Goal: Task Accomplishment & Management: Manage account settings

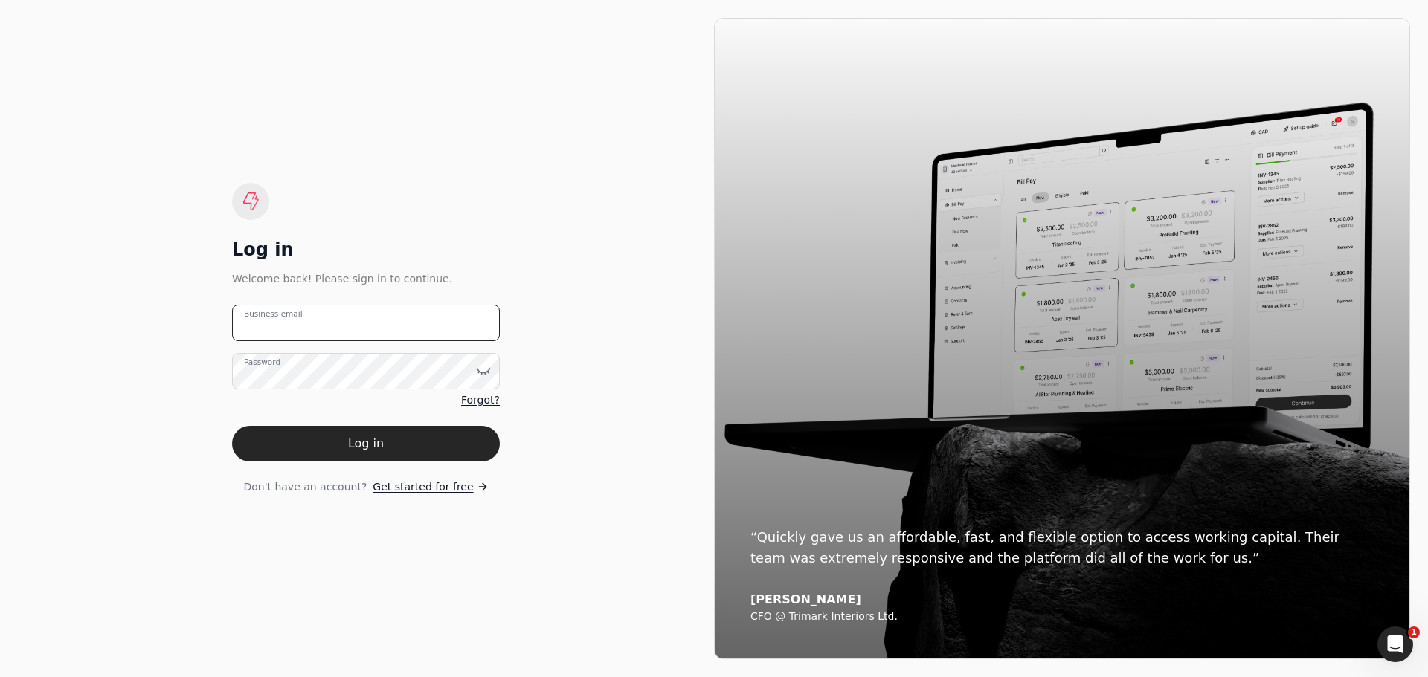
click at [363, 322] on email "Business email" at bounding box center [366, 323] width 268 height 36
type email "[EMAIL_ADDRESS][DOMAIN_NAME]"
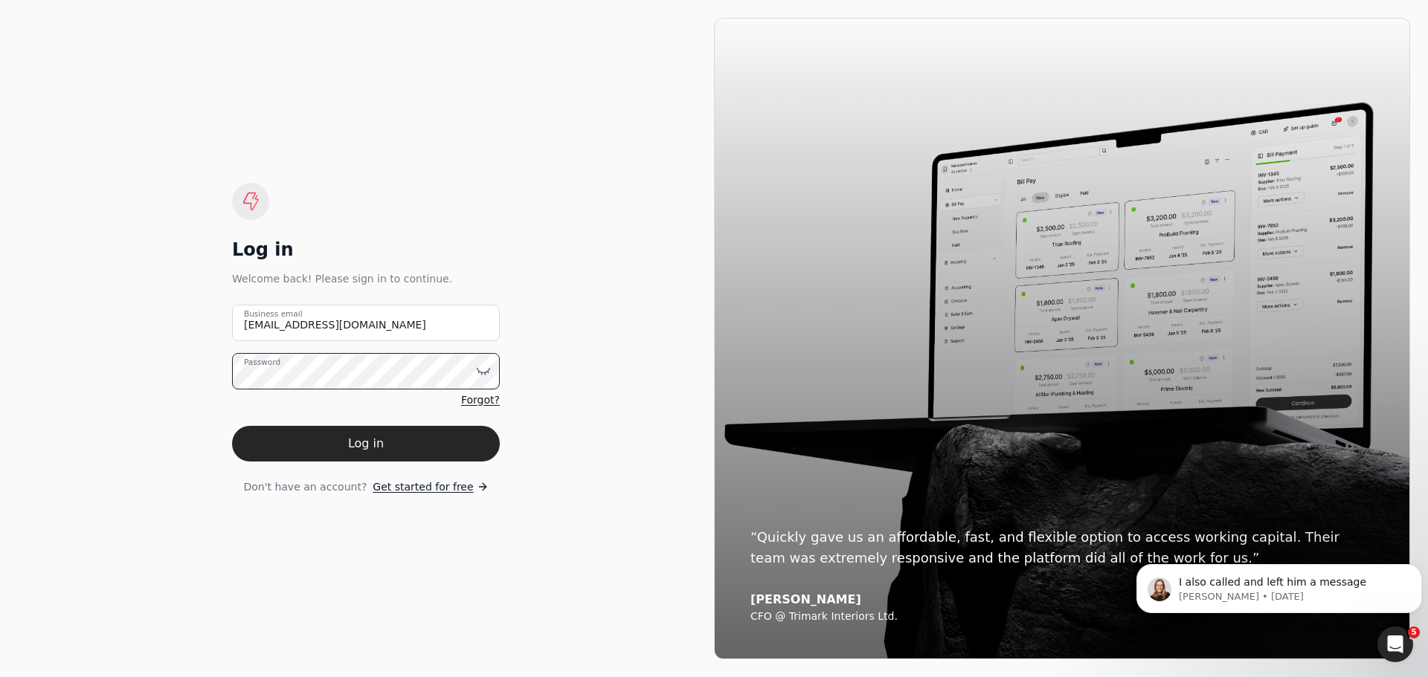
click at [232, 426] on button "Log in" at bounding box center [366, 444] width 268 height 36
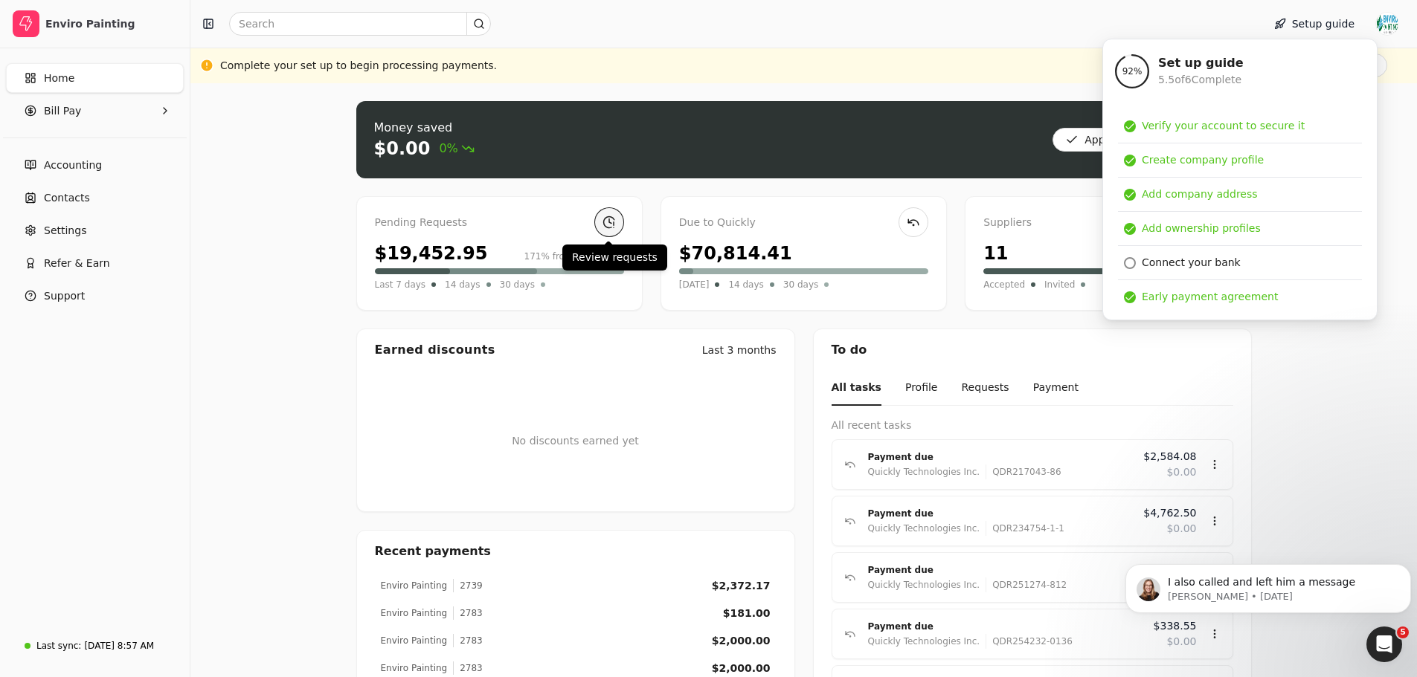
click at [609, 226] on link at bounding box center [609, 222] width 30 height 30
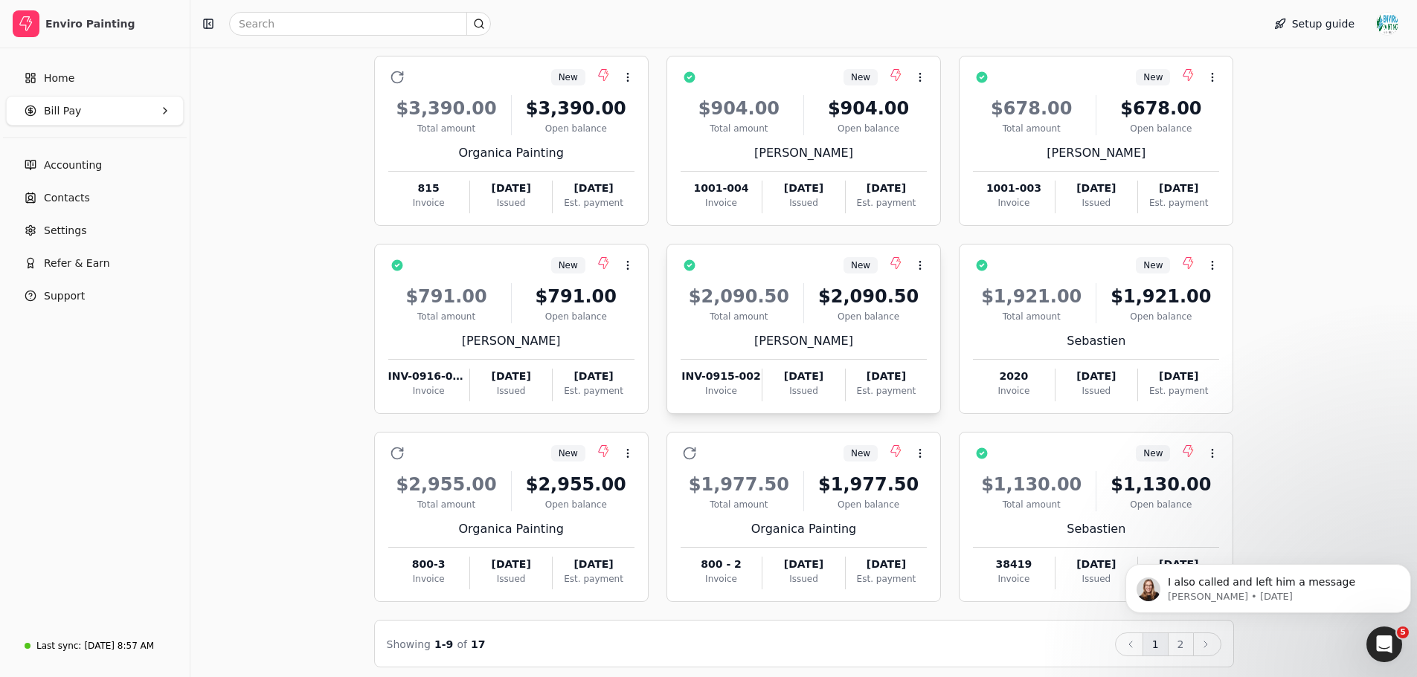
scroll to position [137, 0]
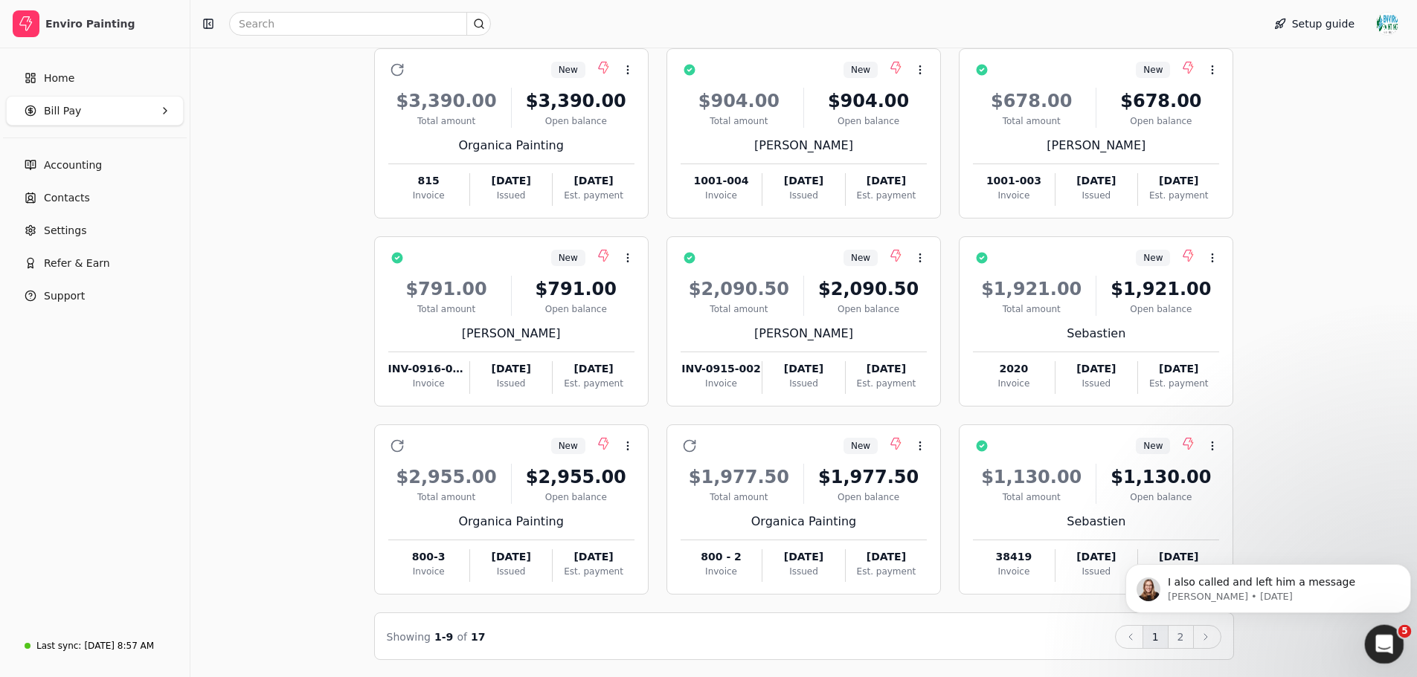
click at [1375, 638] on icon "Open Intercom Messenger" at bounding box center [1382, 643] width 25 height 25
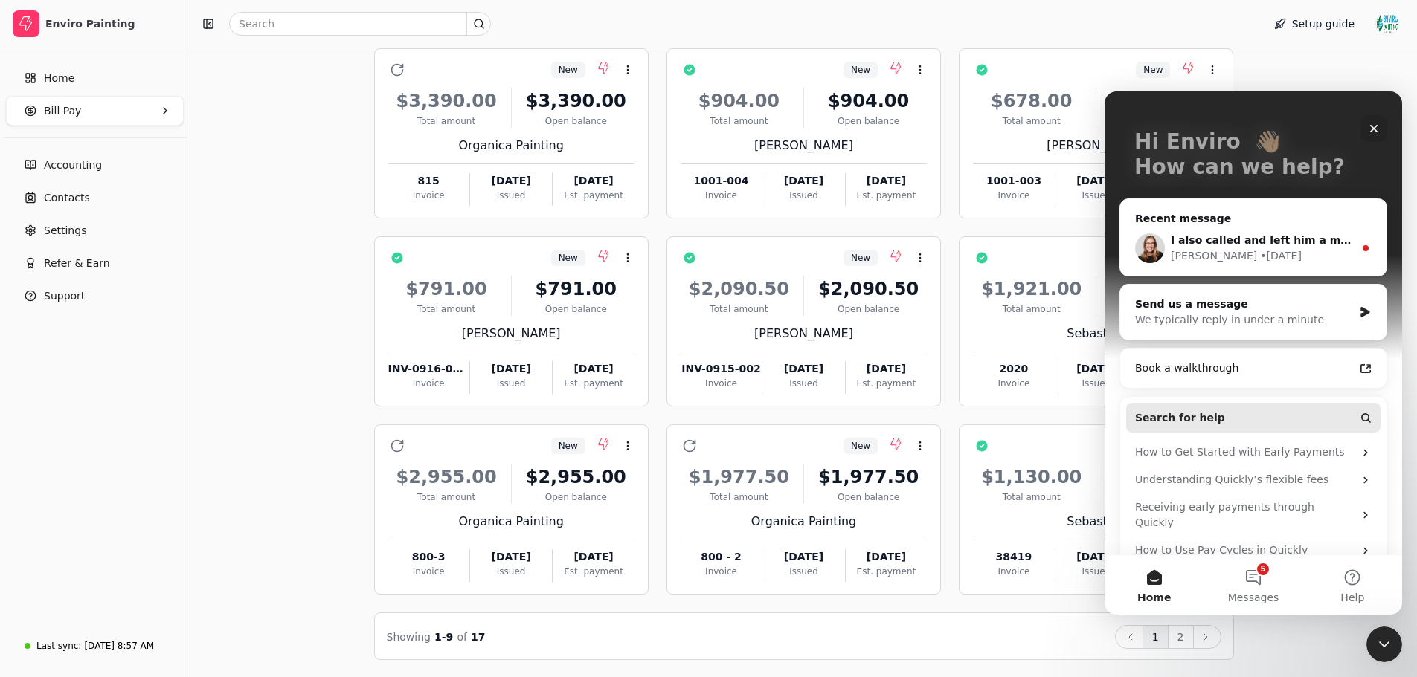
scroll to position [76, 0]
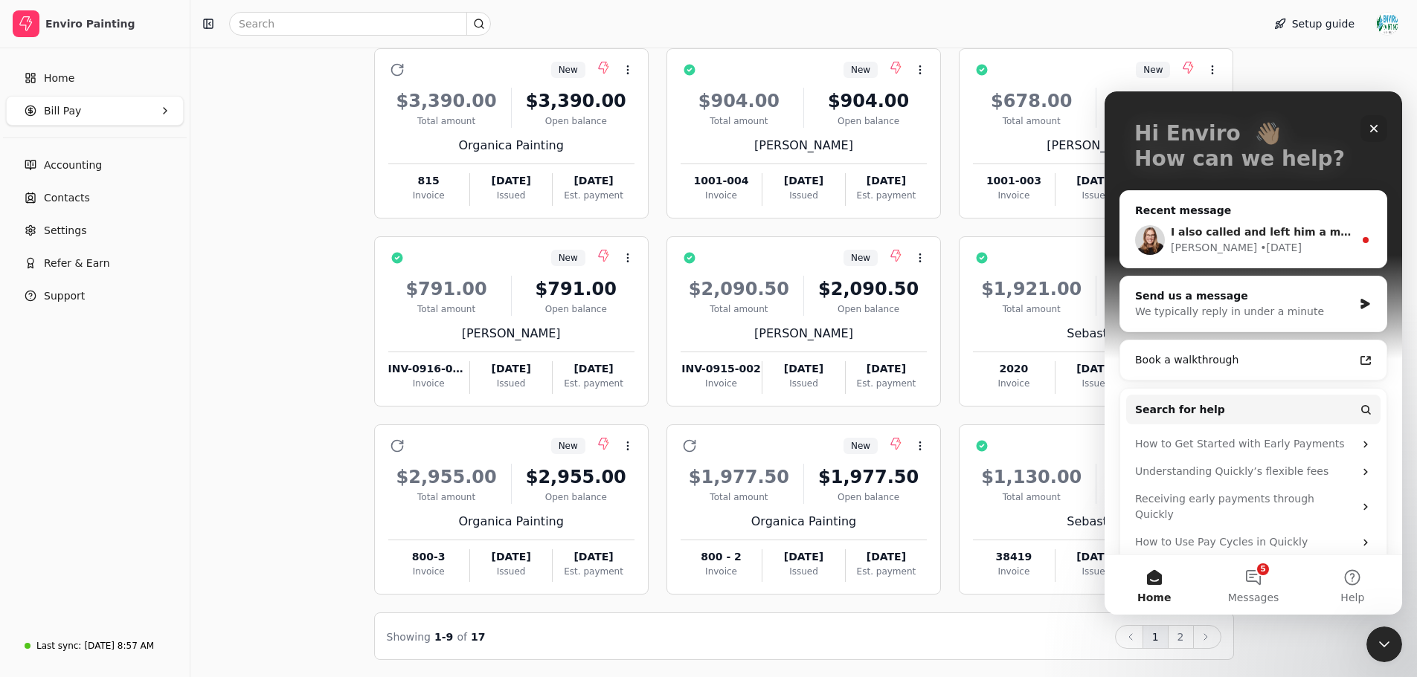
click at [1346, 235] on div "I also called and left him a message [PERSON_NAME] • [DATE]" at bounding box center [1253, 240] width 266 height 55
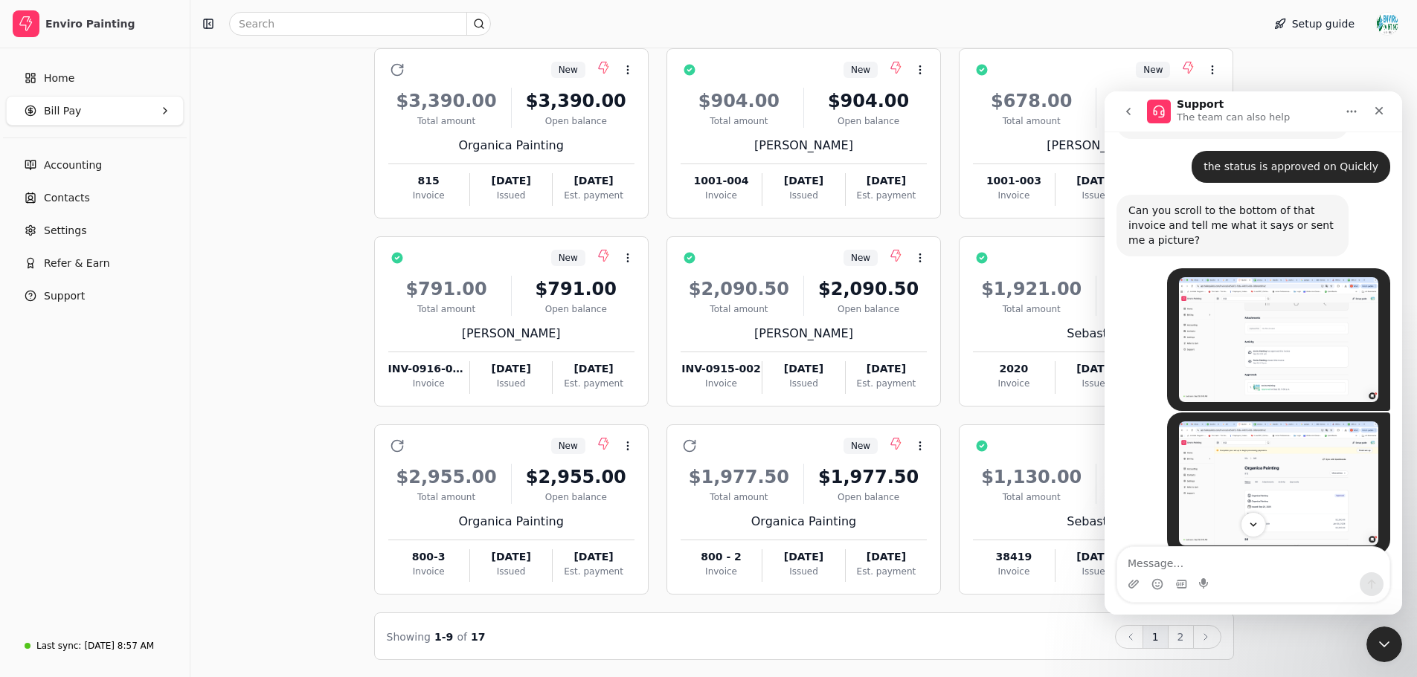
scroll to position [4763, 0]
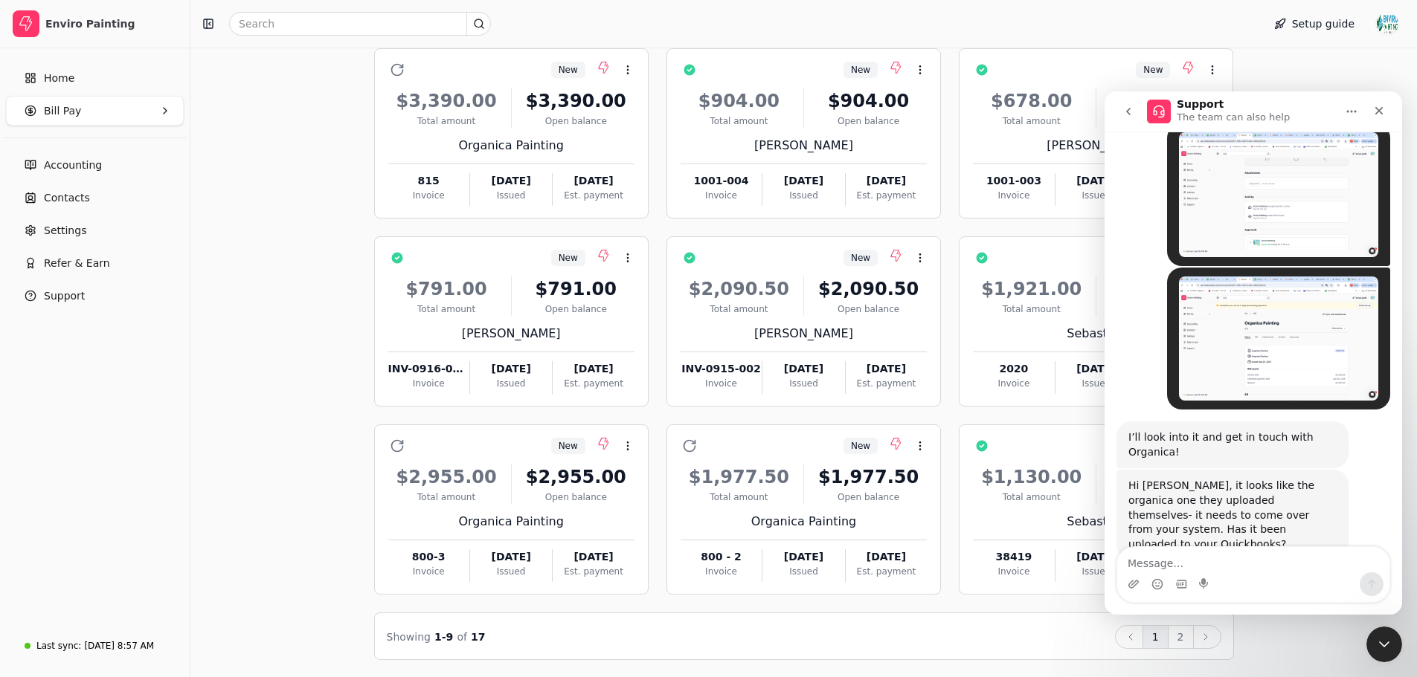
click at [1371, 80] on div "Bill Pay Selected items: 0 All New Requests Due to Quickly Paid Select all on p…" at bounding box center [803, 312] width 1191 height 696
click at [1375, 108] on icon "Close" at bounding box center [1379, 111] width 8 height 8
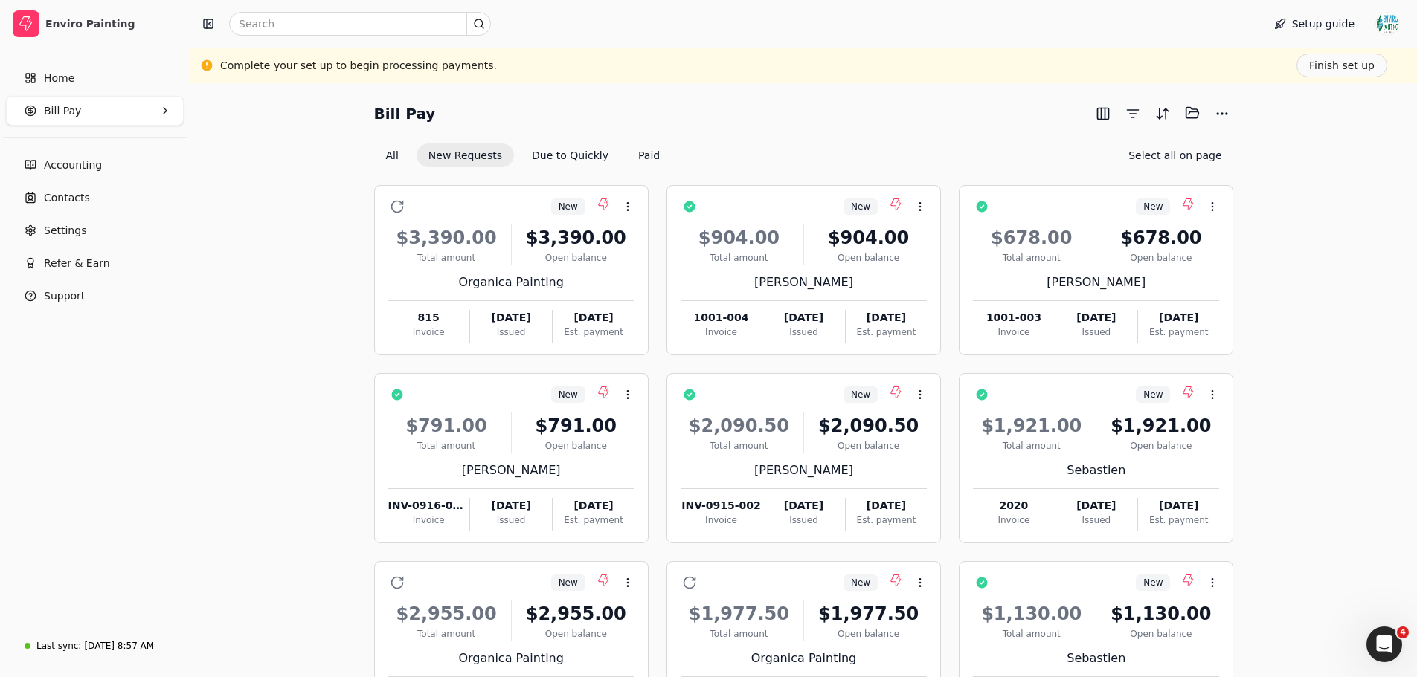
scroll to position [137, 0]
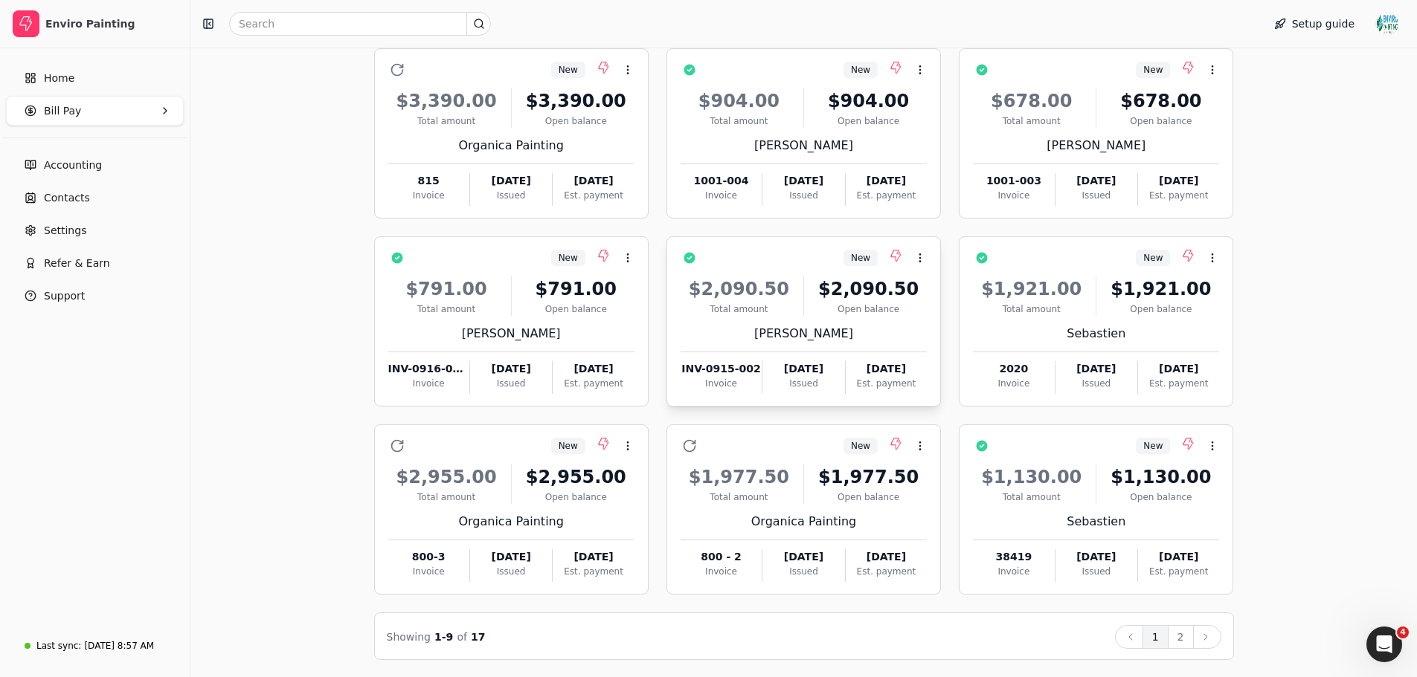
click at [877, 330] on div "[PERSON_NAME]" at bounding box center [803, 334] width 246 height 18
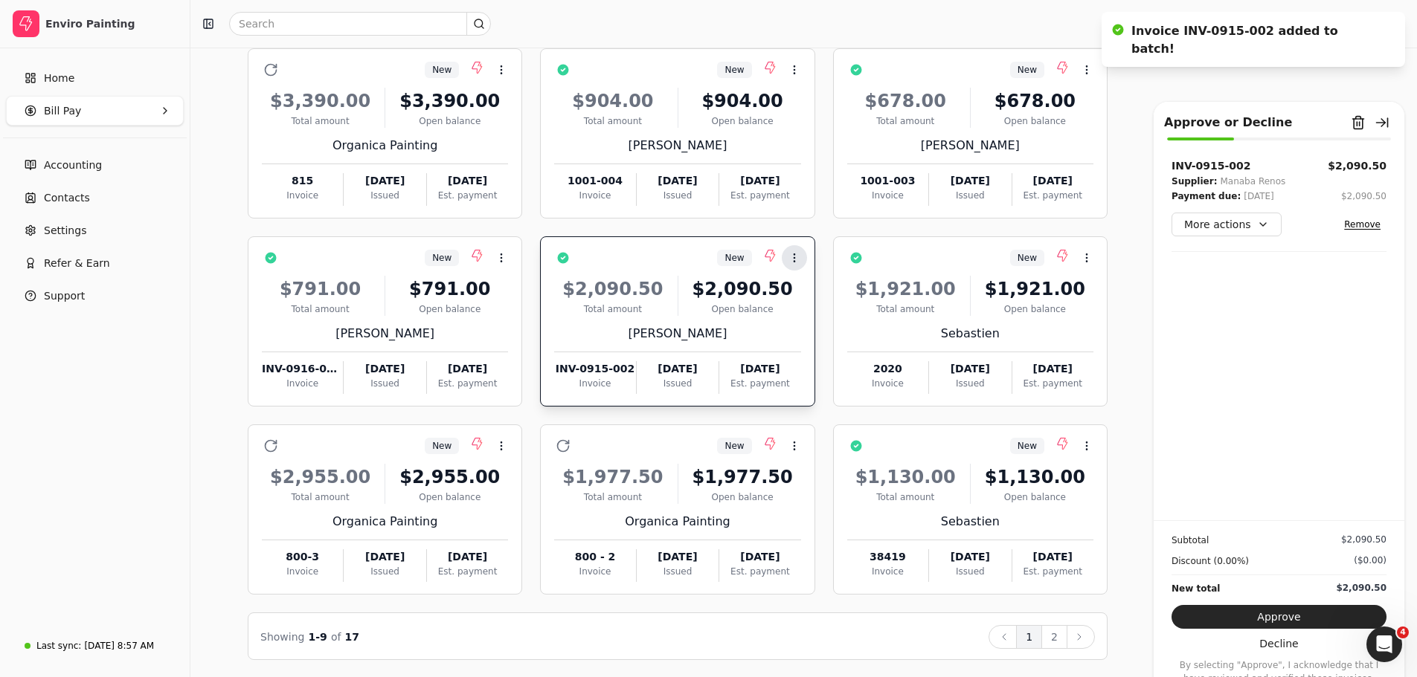
click at [796, 259] on icon at bounding box center [794, 258] width 12 height 12
click at [822, 297] on span "Open" at bounding box center [818, 294] width 28 height 16
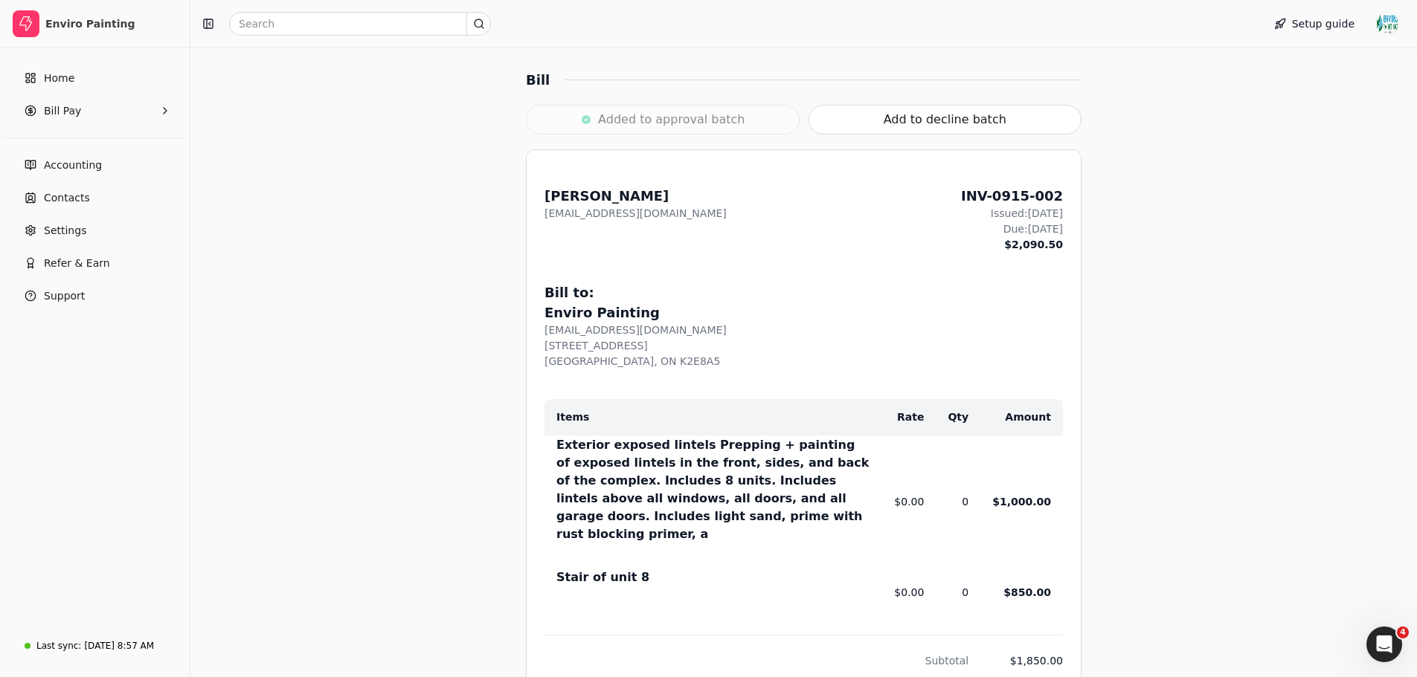
scroll to position [526, 0]
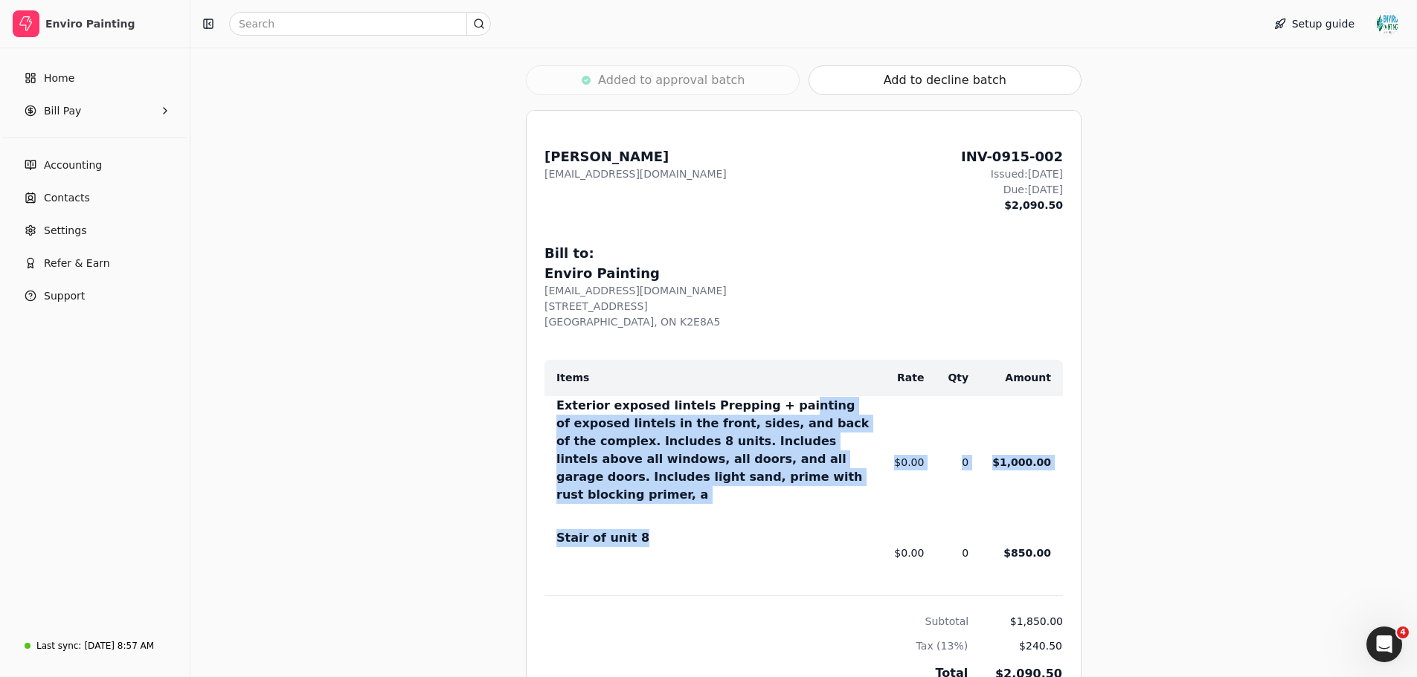
drag, startPoint x: 767, startPoint y: 400, endPoint x: 640, endPoint y: 502, distance: 163.5
click at [640, 502] on tbody "Exterior exposed lintels Prepping + painting of exposed lintels in the front, s…" at bounding box center [803, 495] width 518 height 199
click at [640, 530] on div "Stair of unit 8" at bounding box center [713, 542] width 314 height 24
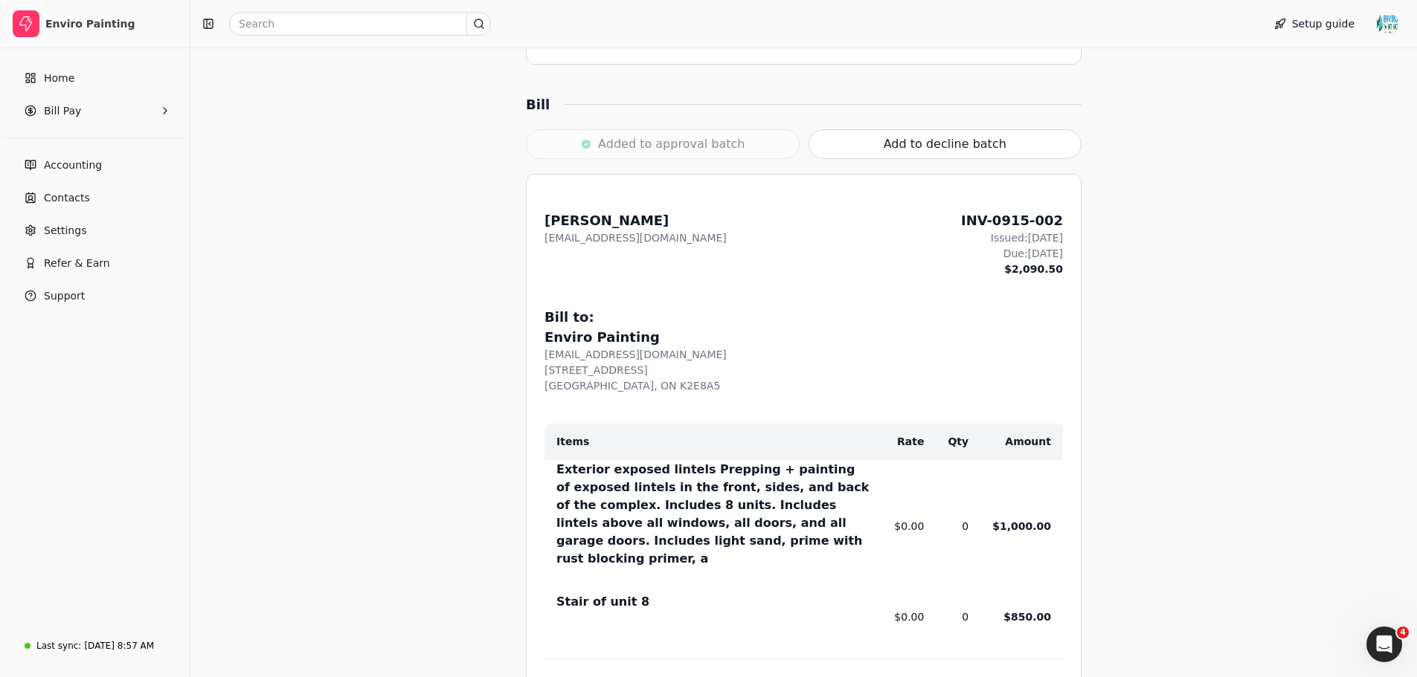
scroll to position [461, 0]
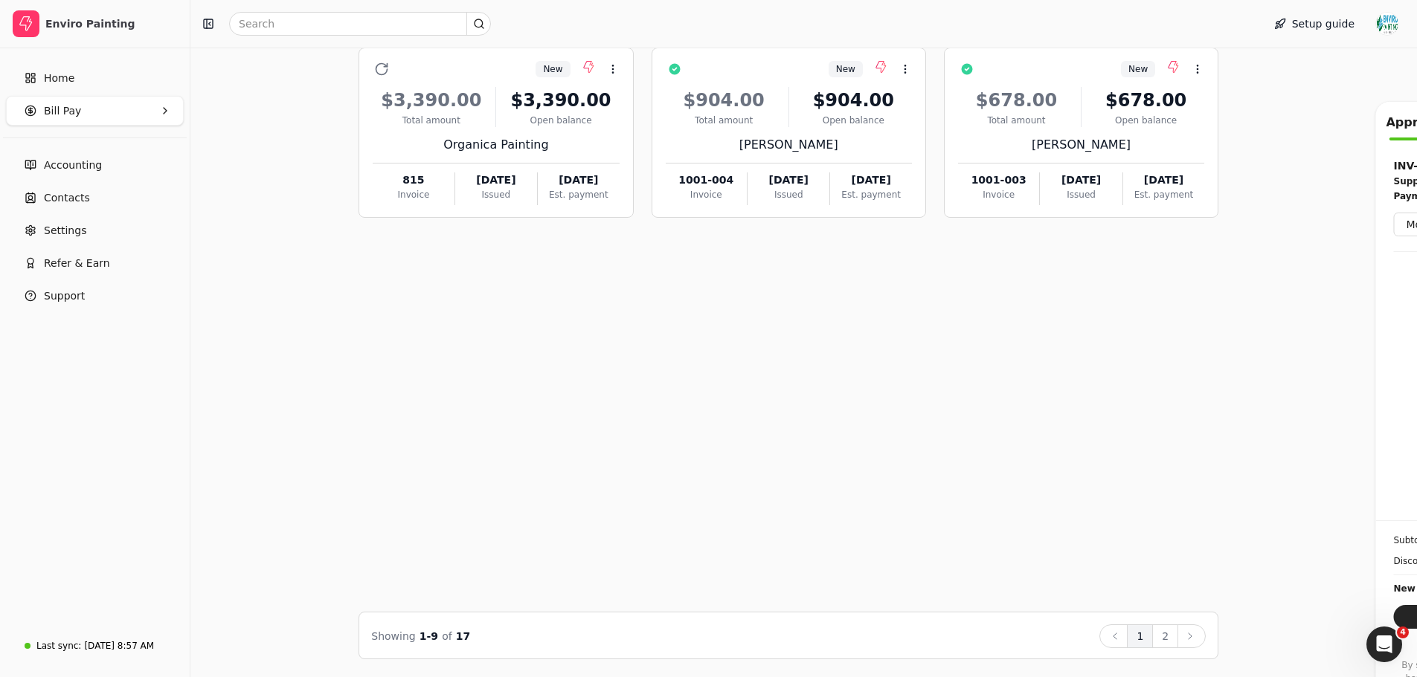
scroll to position [137, 0]
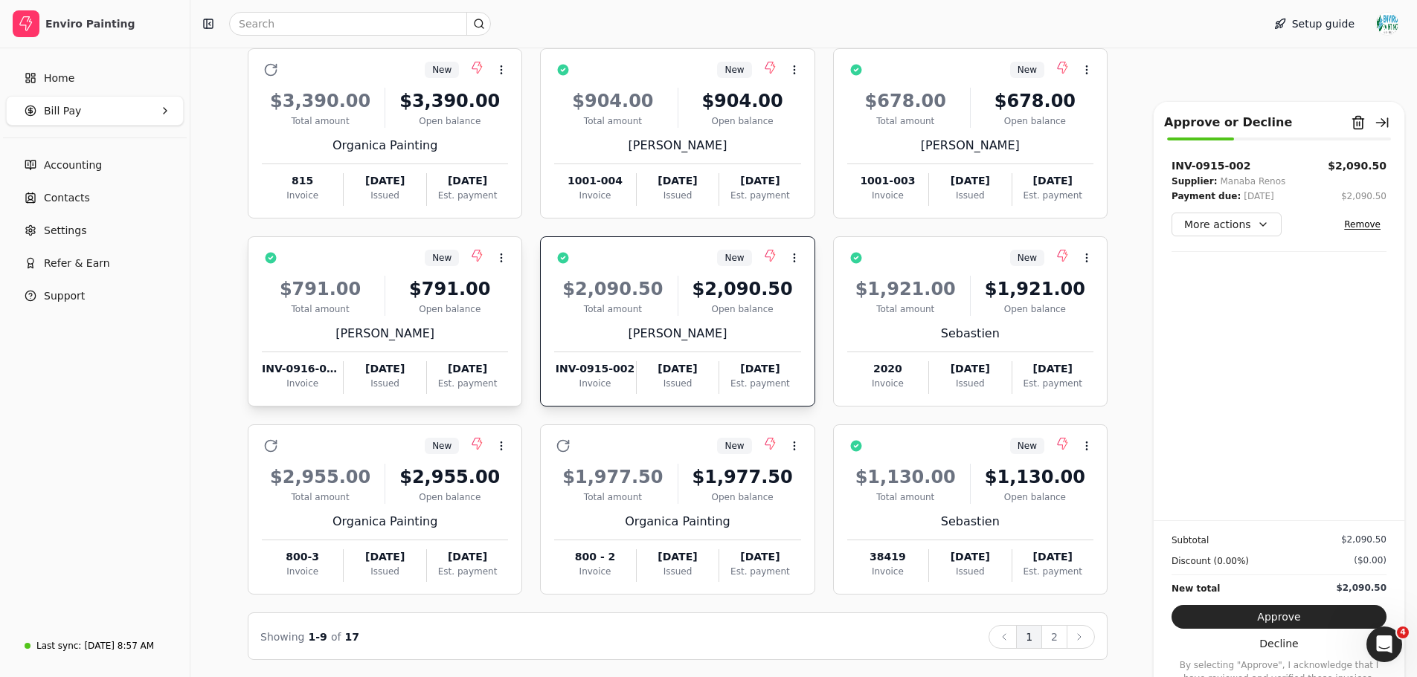
click at [423, 297] on div "$791.00" at bounding box center [449, 289] width 117 height 27
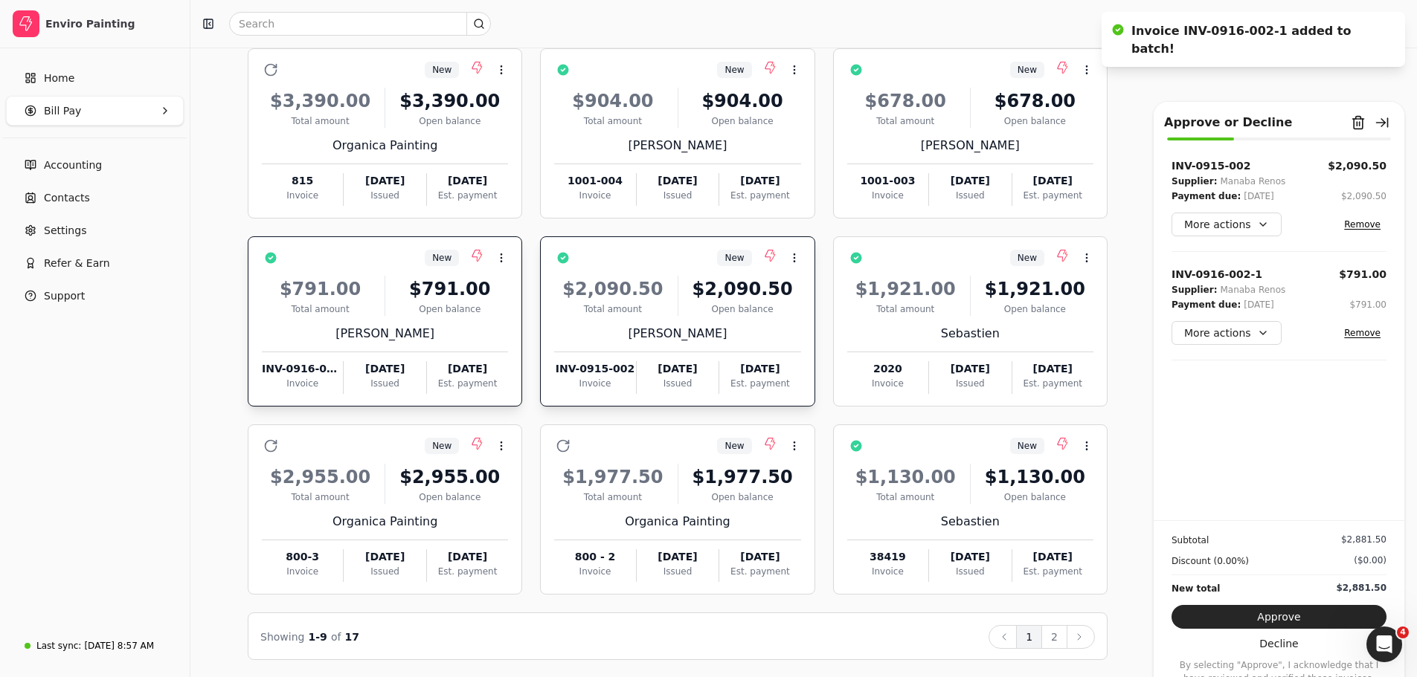
click at [1368, 220] on button "Remove" at bounding box center [1362, 225] width 48 height 18
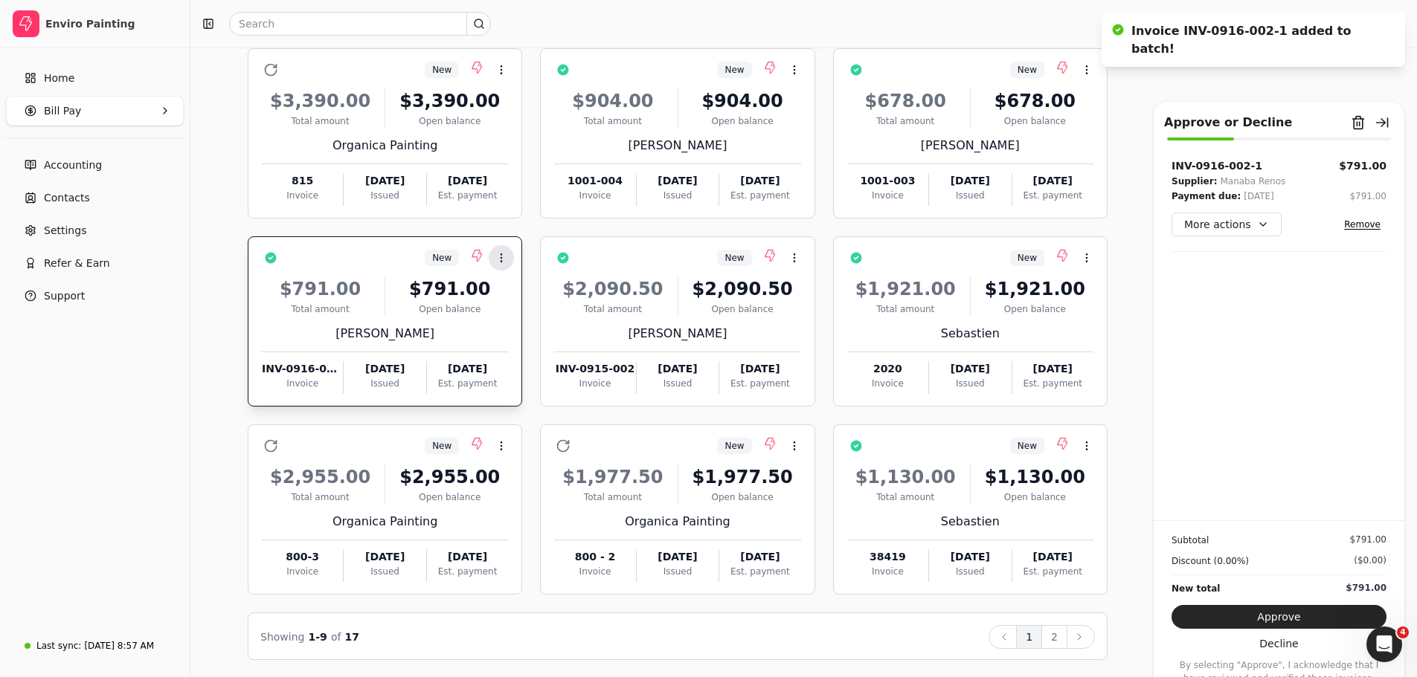
click at [502, 257] on circle at bounding box center [501, 257] width 1 height 1
click at [524, 304] on li "Open" at bounding box center [572, 294] width 183 height 28
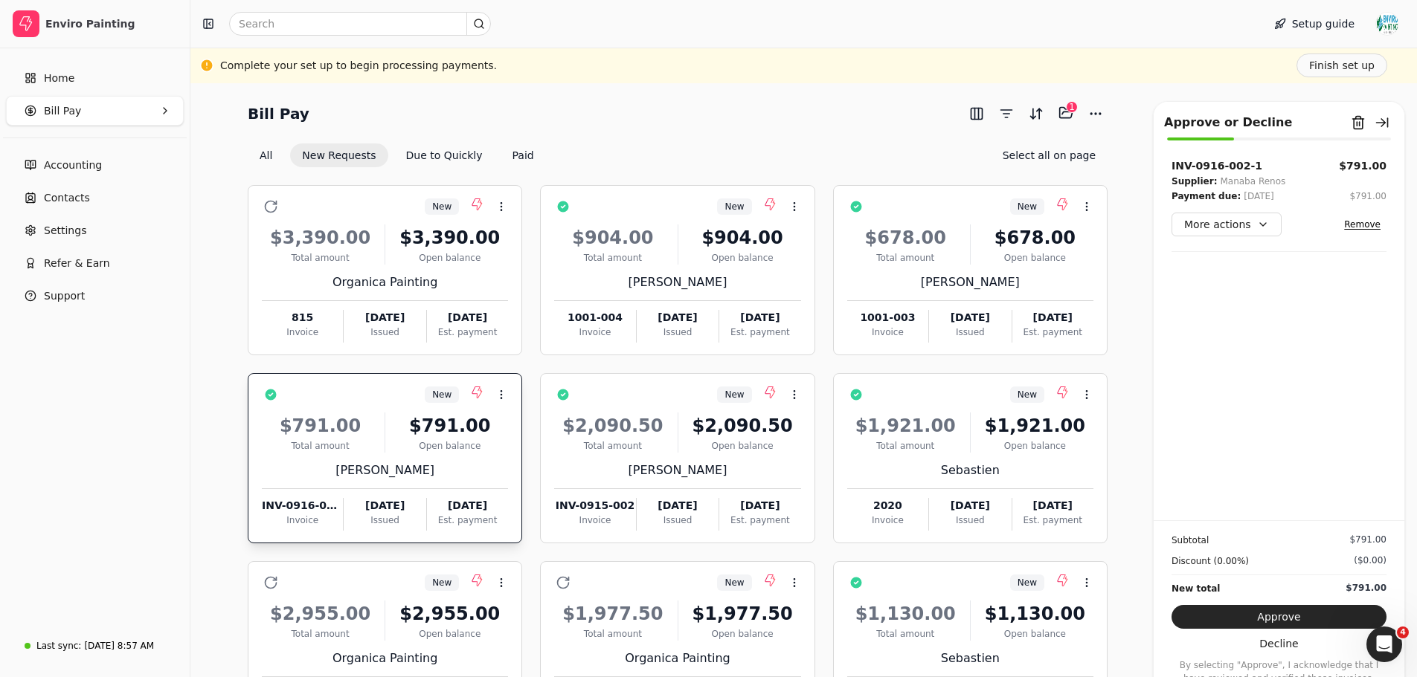
scroll to position [1, 0]
click at [706, 263] on div "$904.00 Total amount $904.00 Open balance [PERSON_NAME] 1001-004 Invoice [DATE]…" at bounding box center [677, 278] width 246 height 127
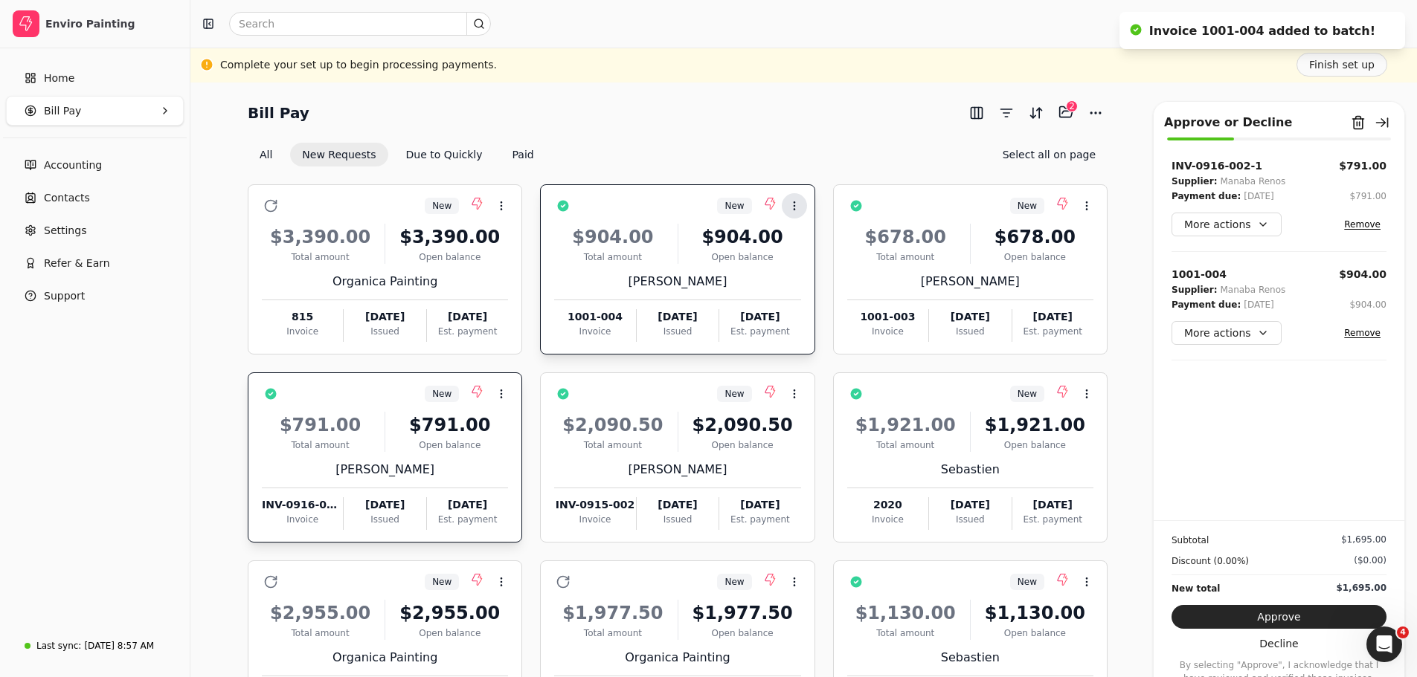
click at [792, 205] on icon at bounding box center [794, 206] width 12 height 12
click at [809, 244] on span "Open" at bounding box center [818, 242] width 28 height 16
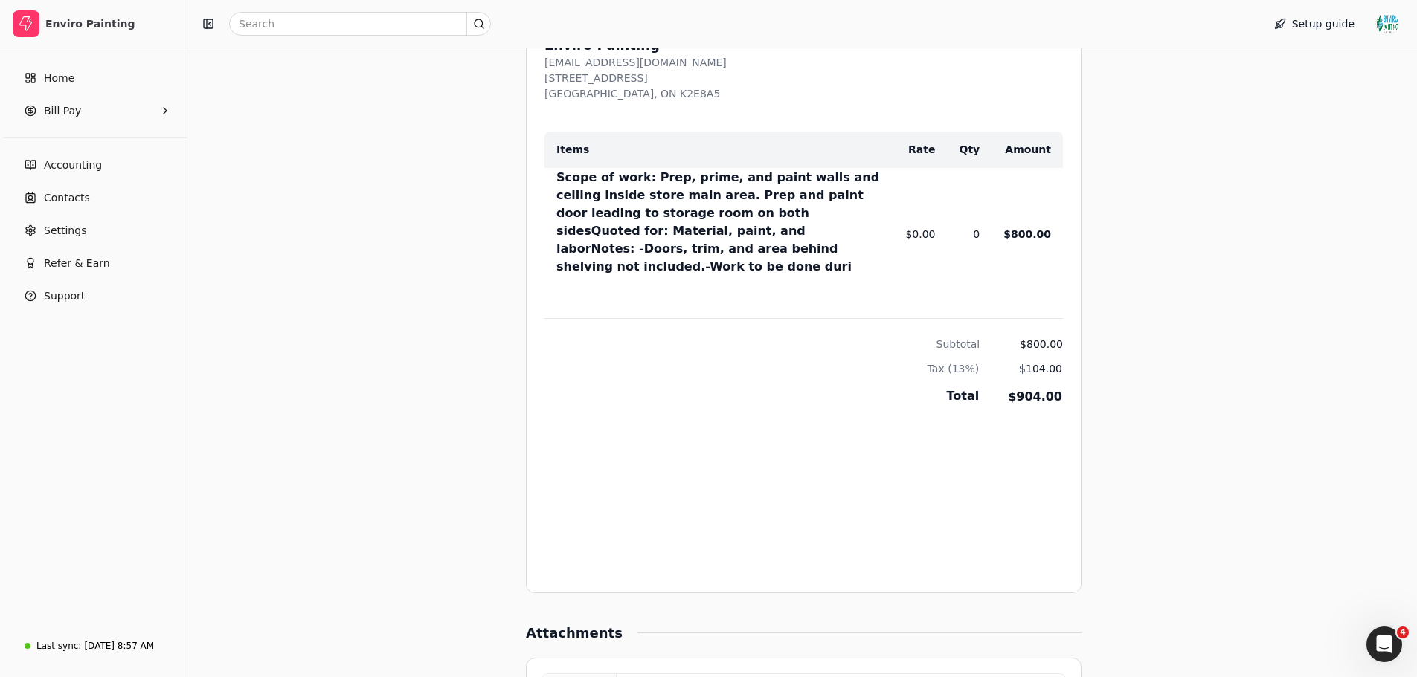
scroll to position [690, 0]
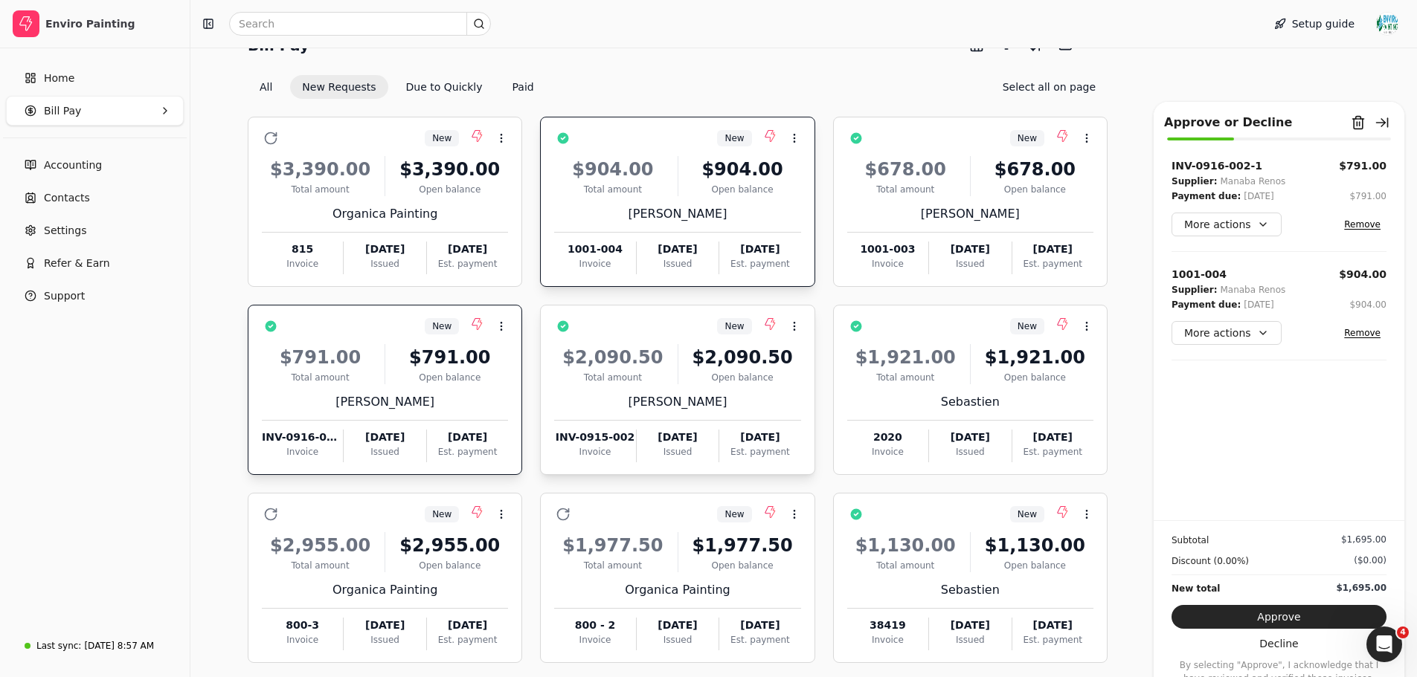
scroll to position [69, 0]
click at [1004, 265] on div "Issued" at bounding box center [970, 263] width 82 height 13
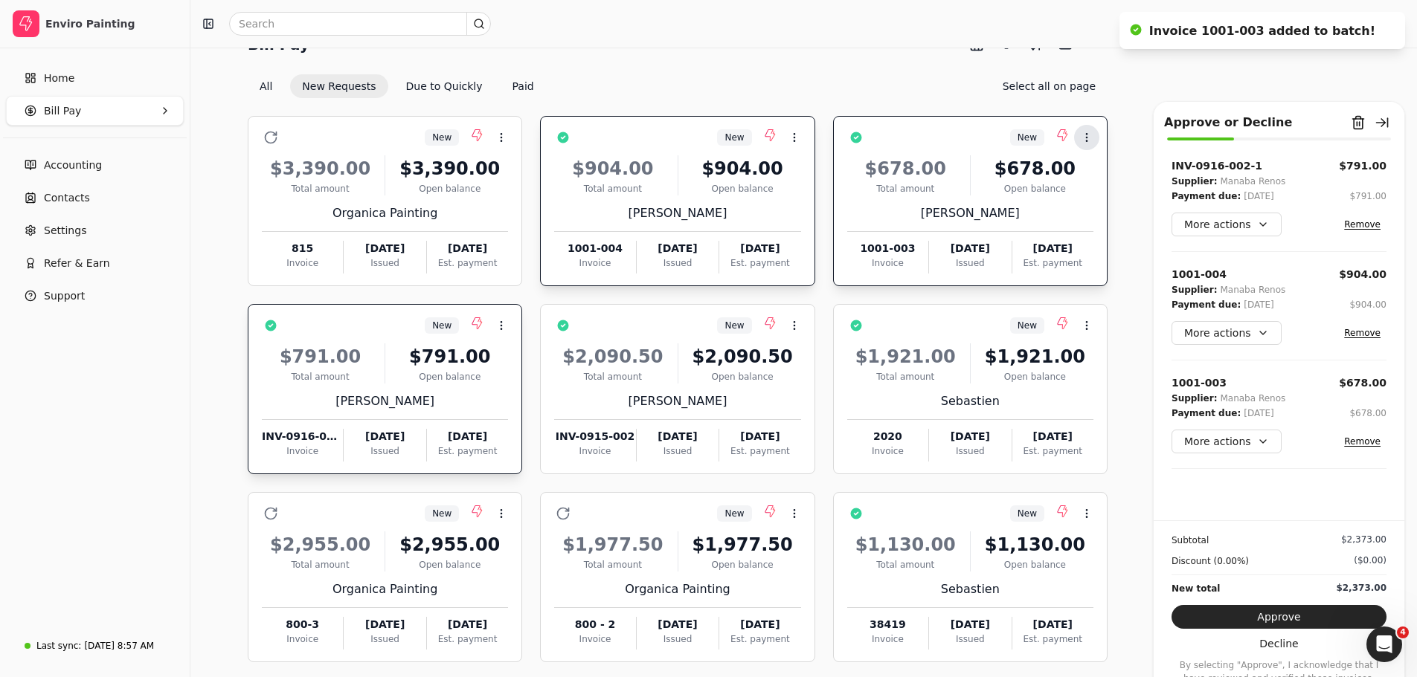
click at [1081, 146] on button "Context Menu Button" at bounding box center [1086, 137] width 25 height 25
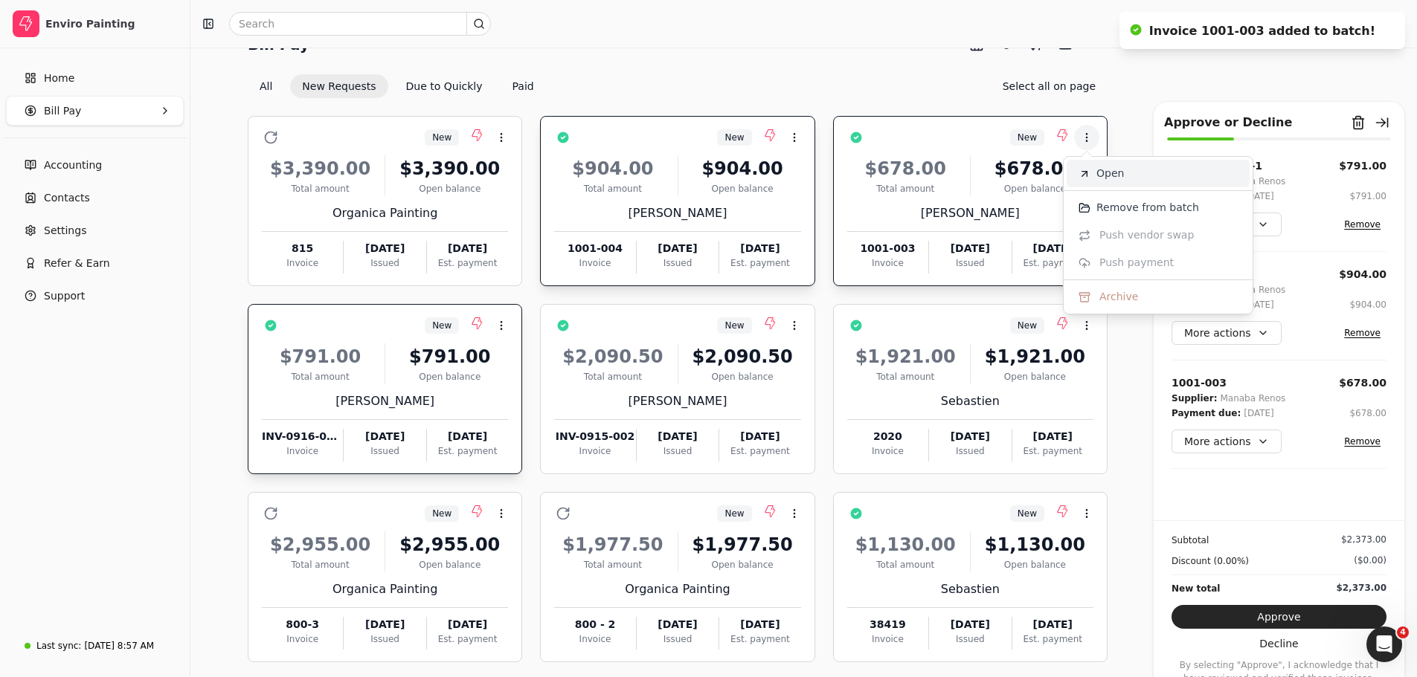
click at [1102, 179] on span "Open" at bounding box center [1110, 174] width 28 height 16
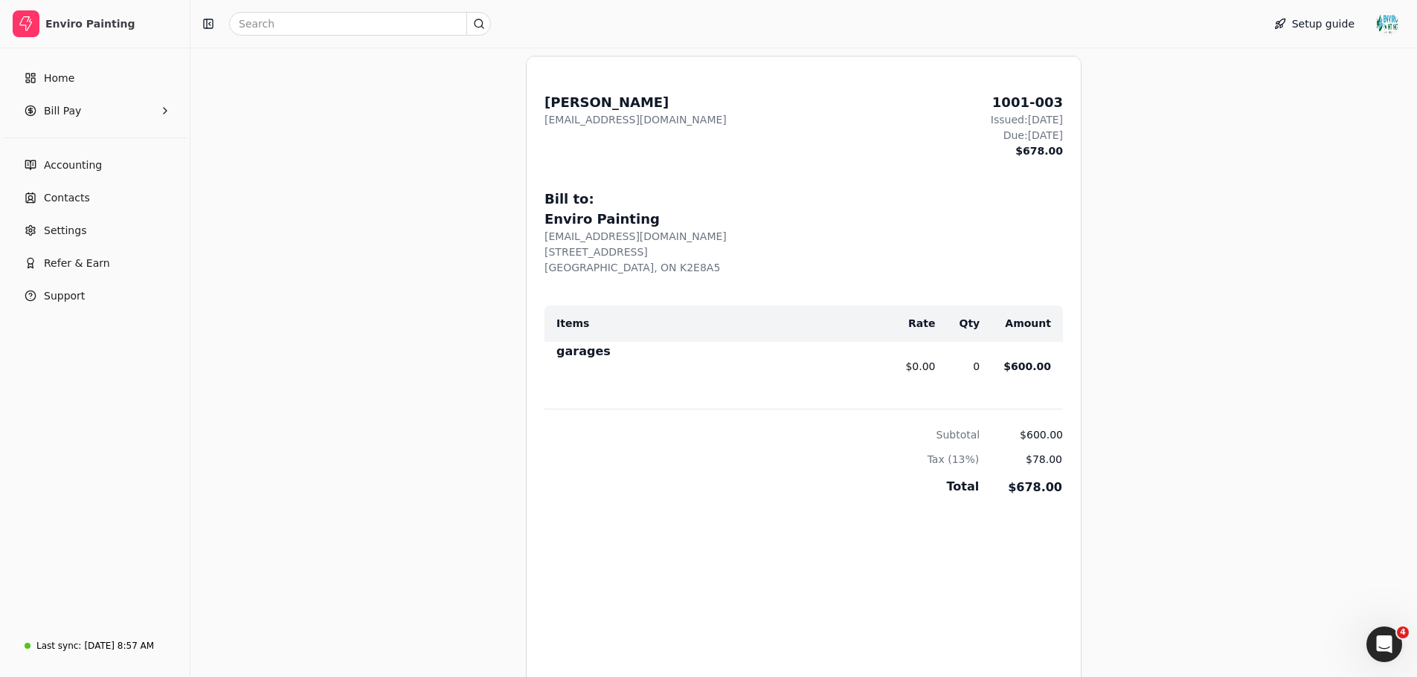
scroll to position [581, 0]
click at [75, 72] on link "Home" at bounding box center [95, 78] width 178 height 30
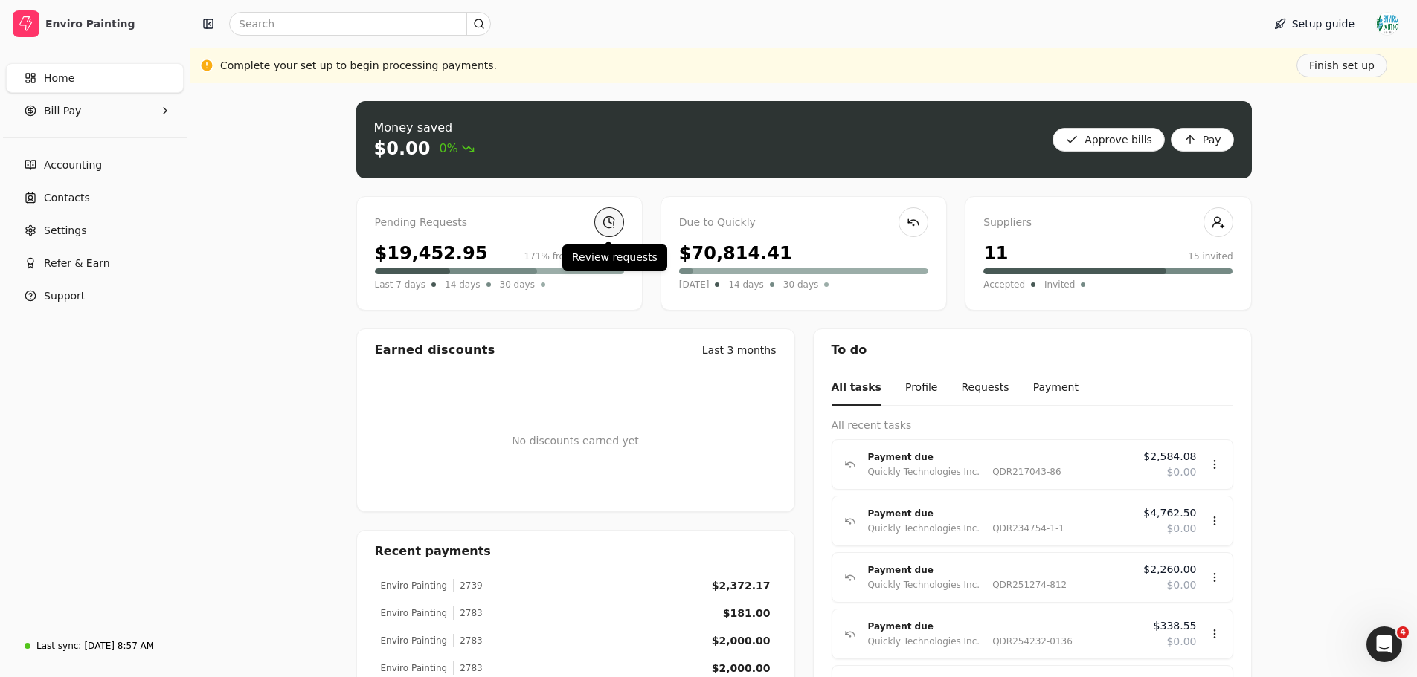
click at [614, 220] on link at bounding box center [609, 222] width 30 height 30
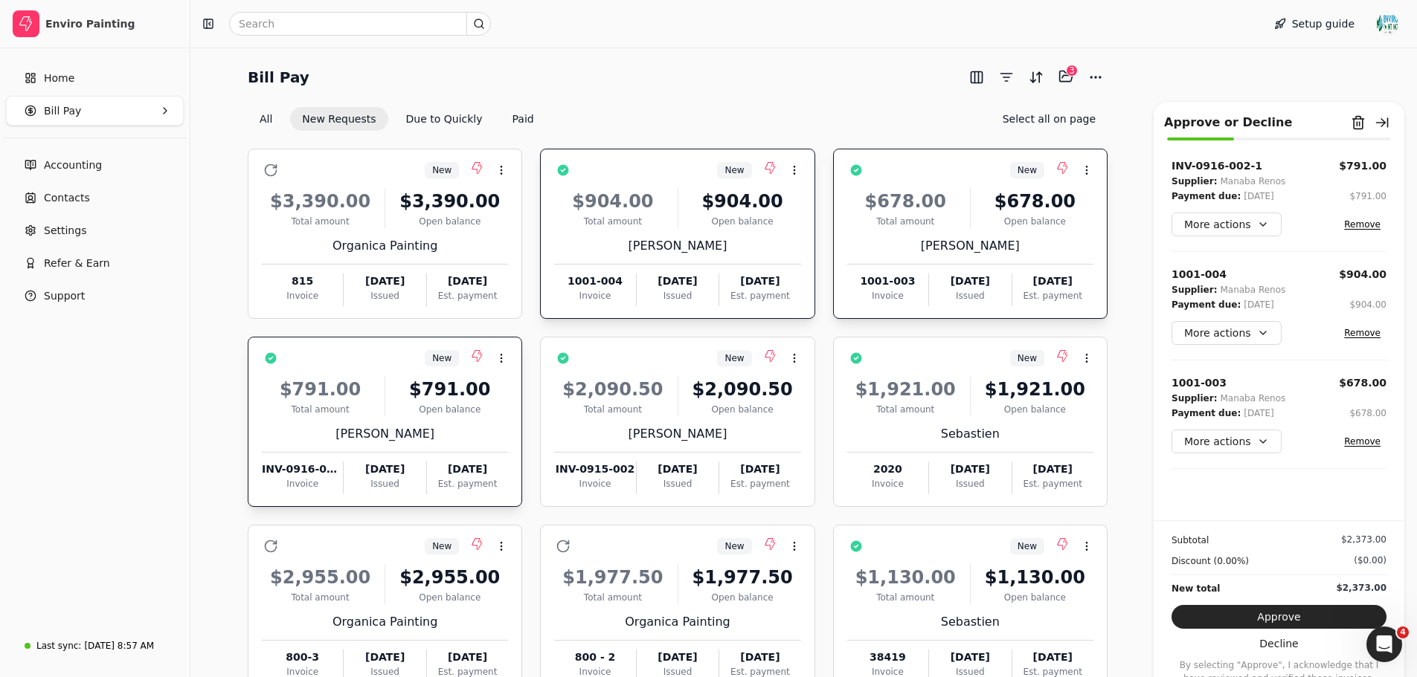
scroll to position [37, 0]
click at [1066, 215] on div "Open balance" at bounding box center [1034, 220] width 117 height 13
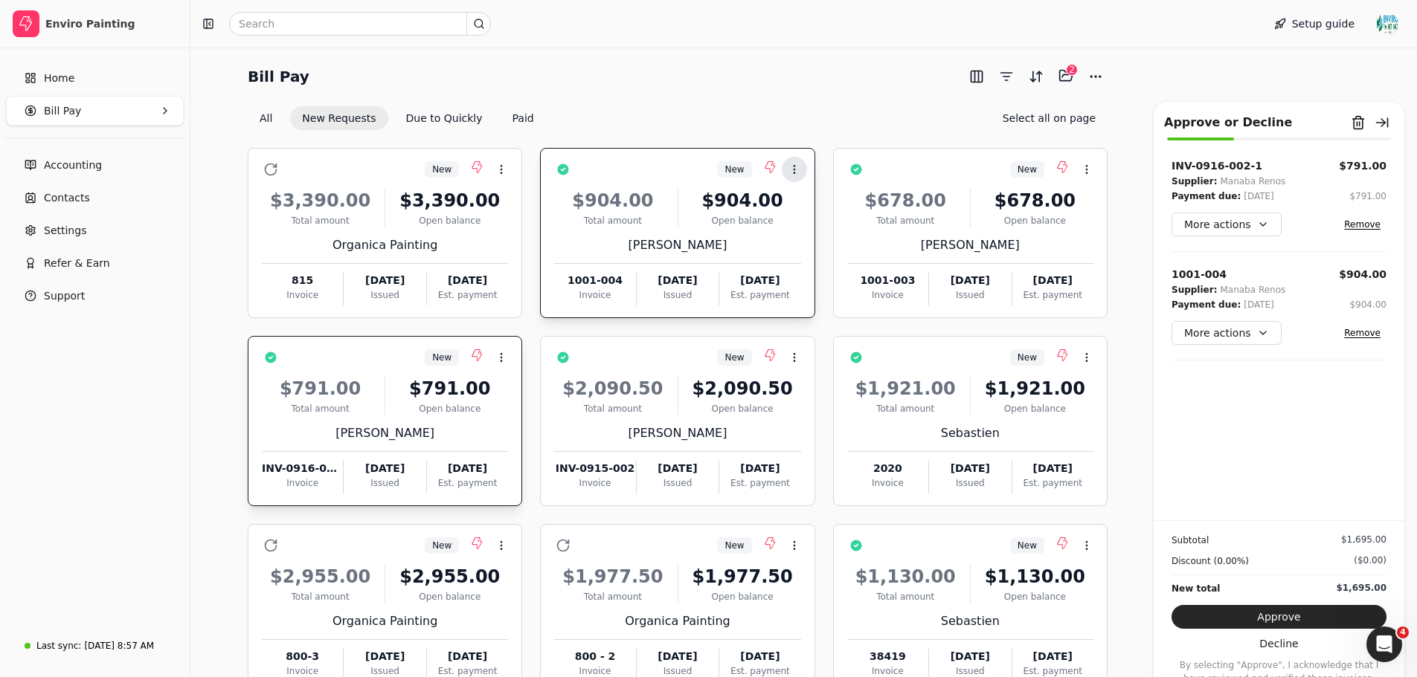
click at [795, 175] on button "Context Menu Button" at bounding box center [794, 169] width 25 height 25
click at [820, 205] on span "Open" at bounding box center [818, 206] width 28 height 16
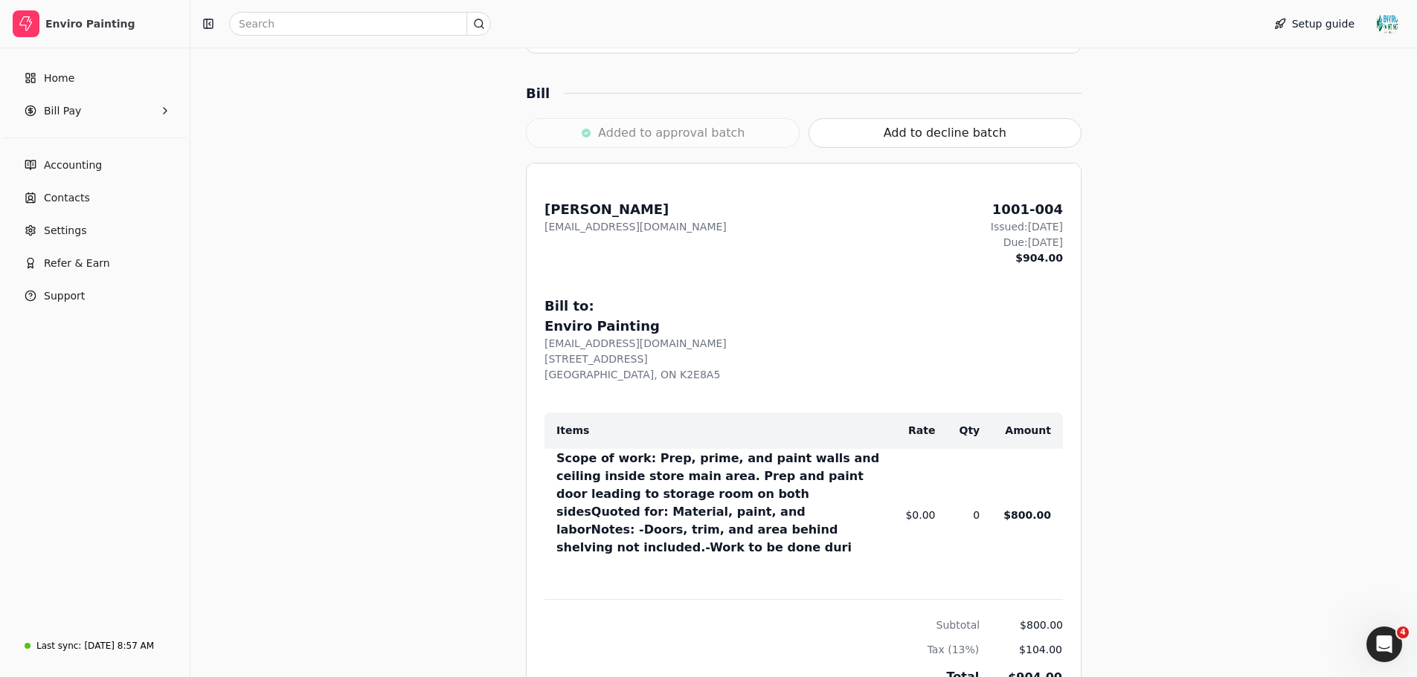
scroll to position [625, 0]
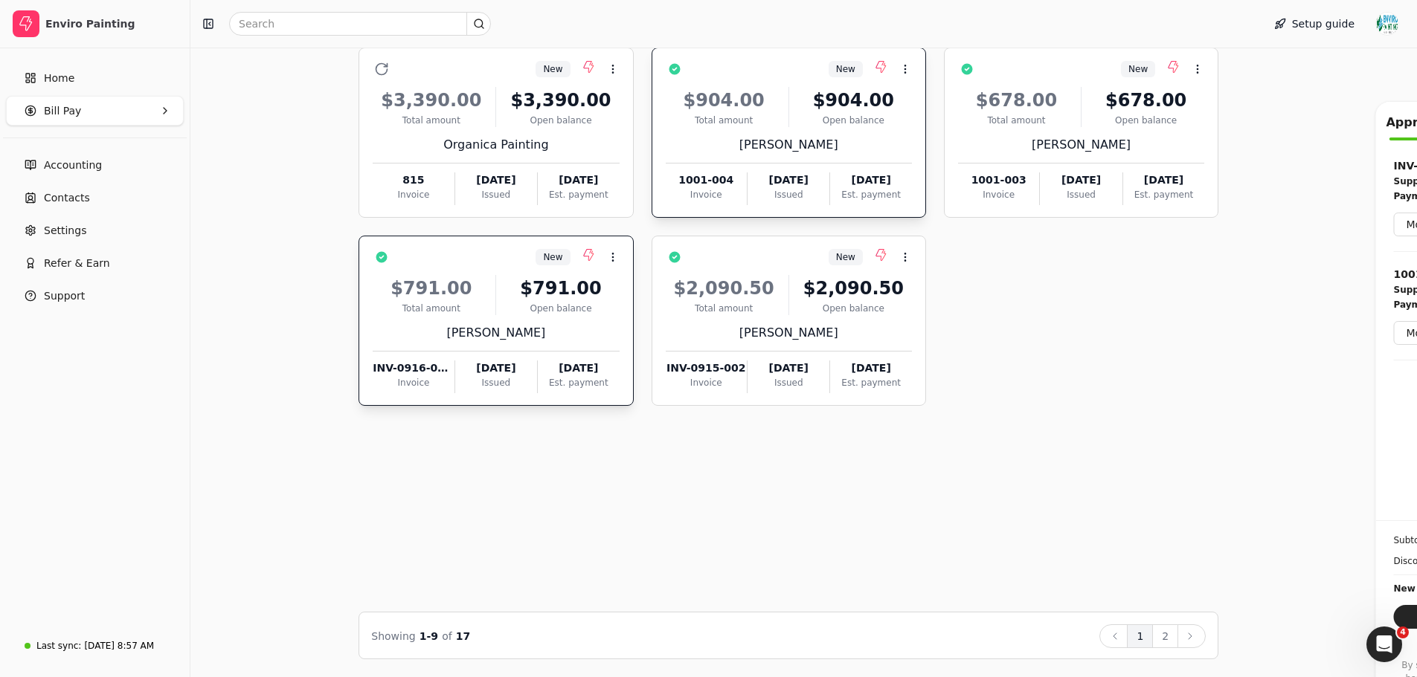
scroll to position [37, 0]
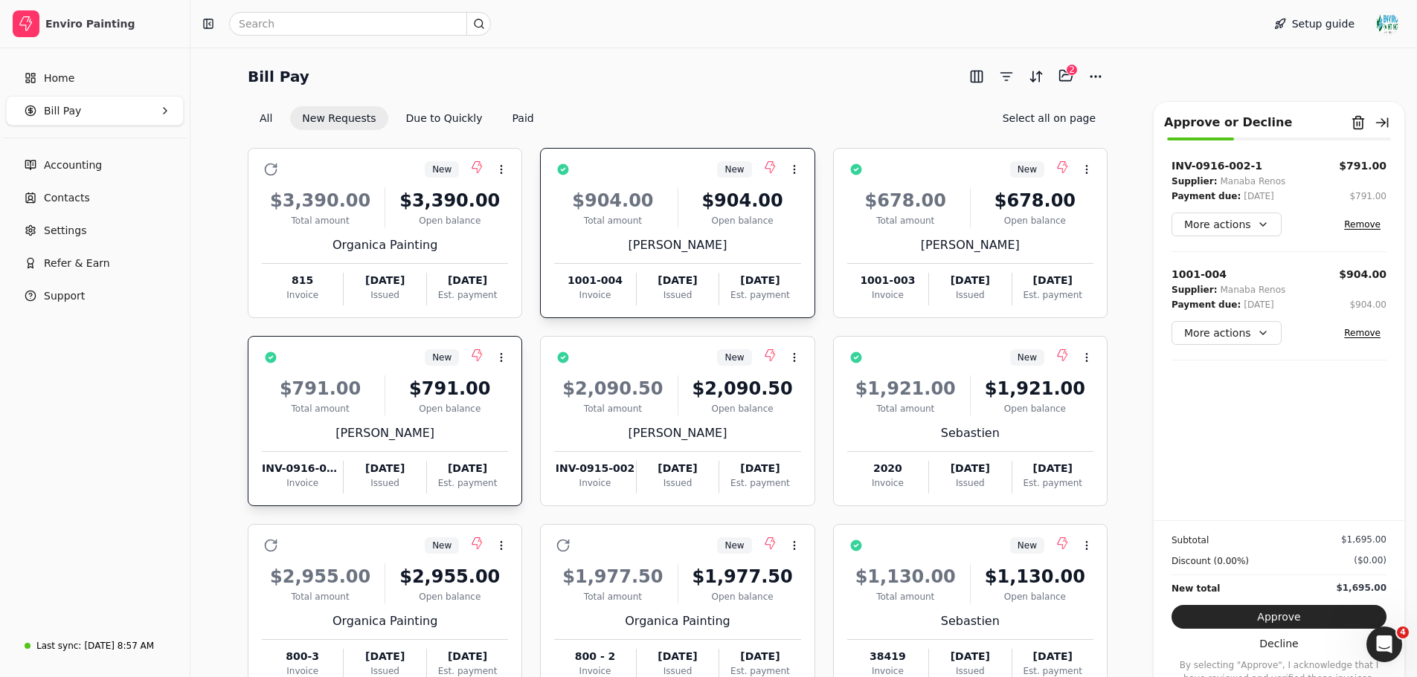
click at [1262, 239] on div "INV-0916-002-1 $791.00 Supplier: Manaba Renos Payment due: [DATE] $791.00 More …" at bounding box center [1278, 205] width 215 height 94
click at [1264, 232] on button "More actions" at bounding box center [1226, 225] width 110 height 24
click at [1249, 309] on div "Edit payment date" at bounding box center [1239, 304] width 131 height 25
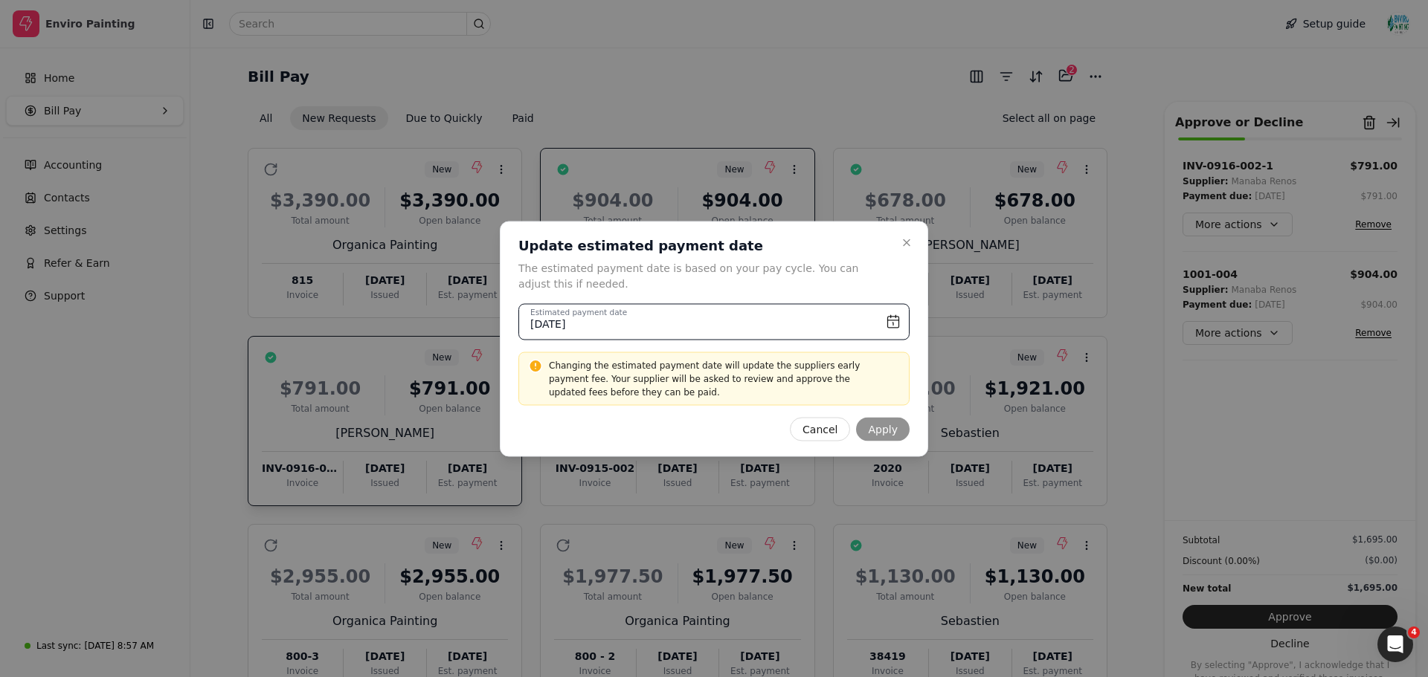
click at [847, 318] on input "[DATE]" at bounding box center [713, 321] width 391 height 36
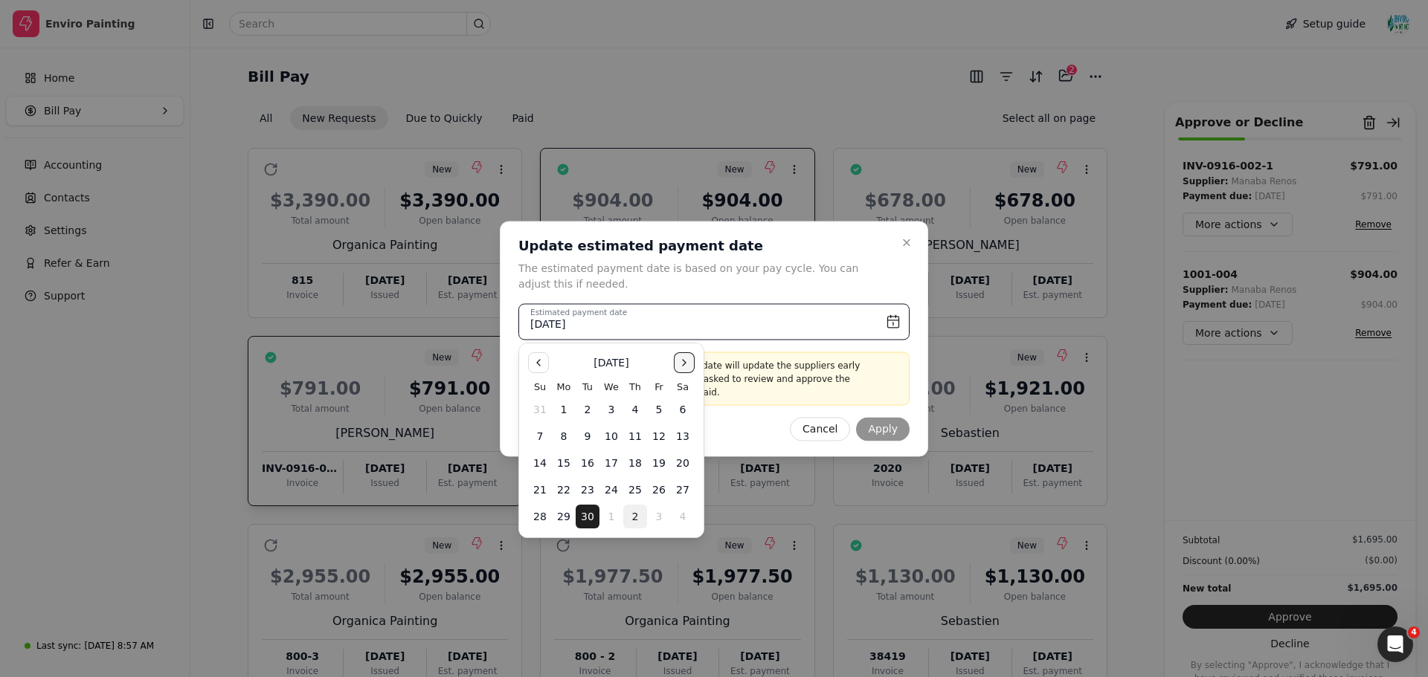
click at [675, 362] on button "Go to the Next Month" at bounding box center [684, 363] width 21 height 21
click at [688, 359] on button "Go to the Next Month" at bounding box center [684, 363] width 21 height 21
click at [688, 357] on button "Go to the Next Month" at bounding box center [684, 363] width 21 height 21
click at [654, 462] on button "19" at bounding box center [659, 463] width 24 height 24
type input "[DATE]"
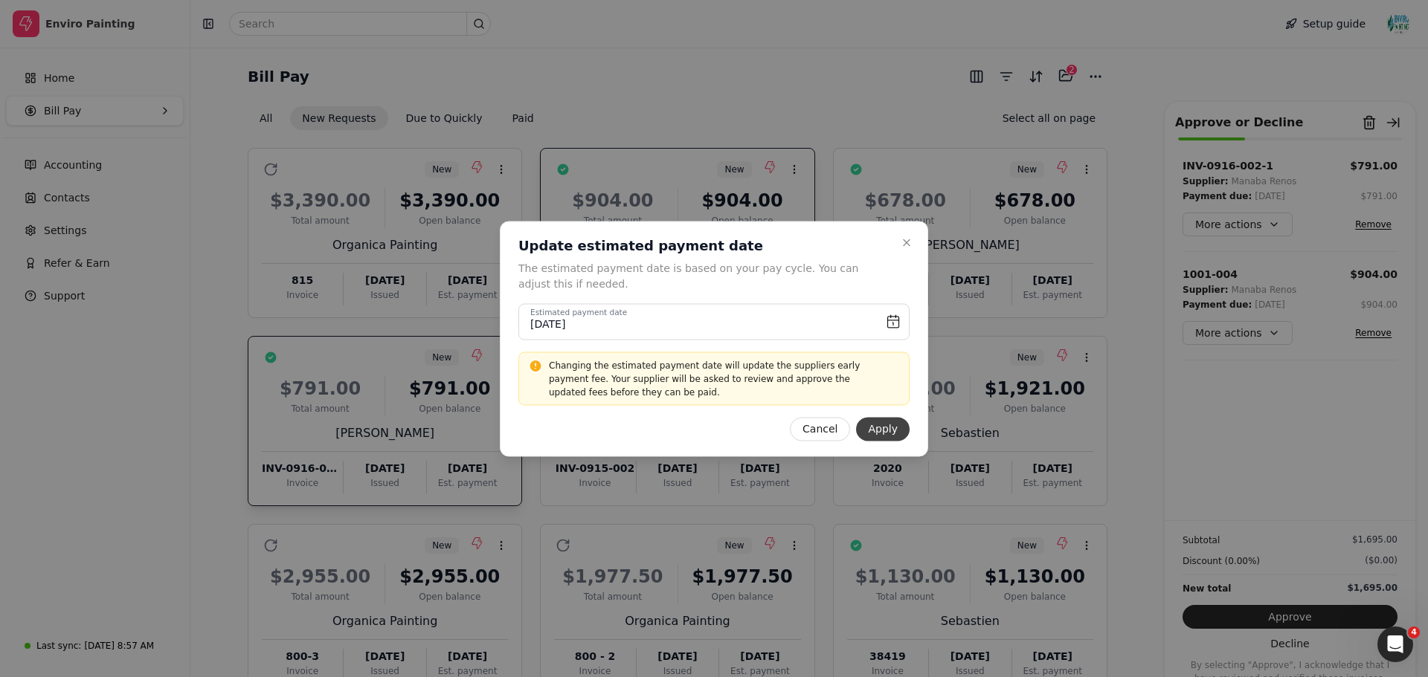
click at [894, 420] on button "Apply" at bounding box center [883, 429] width 54 height 24
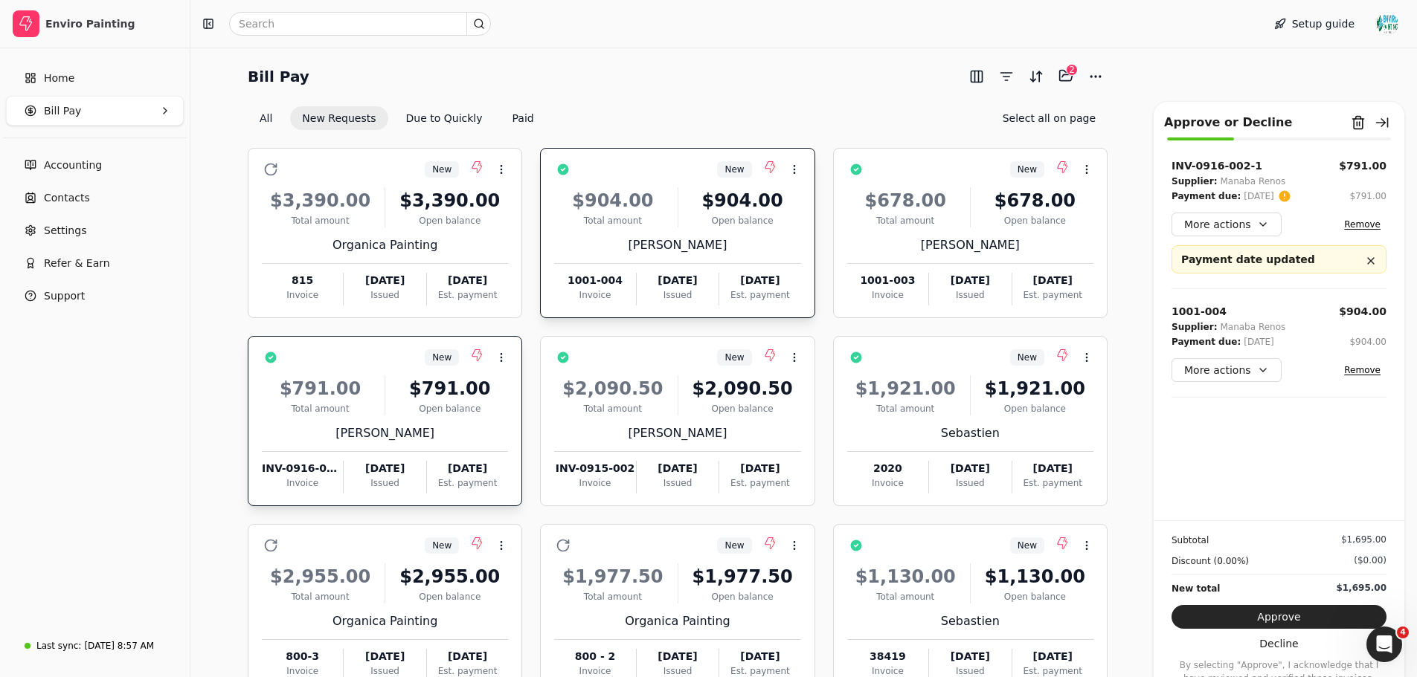
click at [1249, 387] on div "1001-004 $904.00 Supplier: Manaba Renos Payment due: [DATE] $904.00 More action…" at bounding box center [1278, 343] width 215 height 109
click at [1263, 364] on button "More actions" at bounding box center [1226, 370] width 110 height 24
click at [1252, 446] on div "Edit payment date" at bounding box center [1239, 449] width 131 height 25
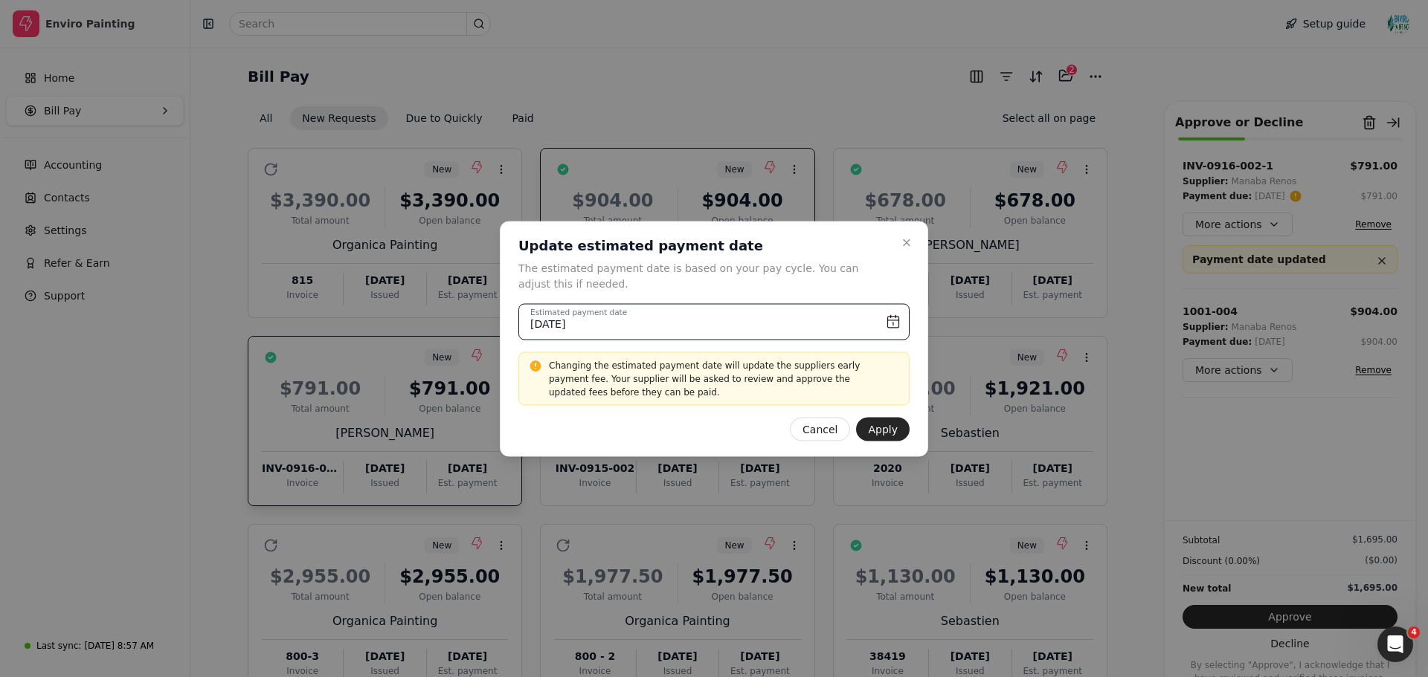
click at [858, 318] on input "[DATE]" at bounding box center [713, 321] width 391 height 36
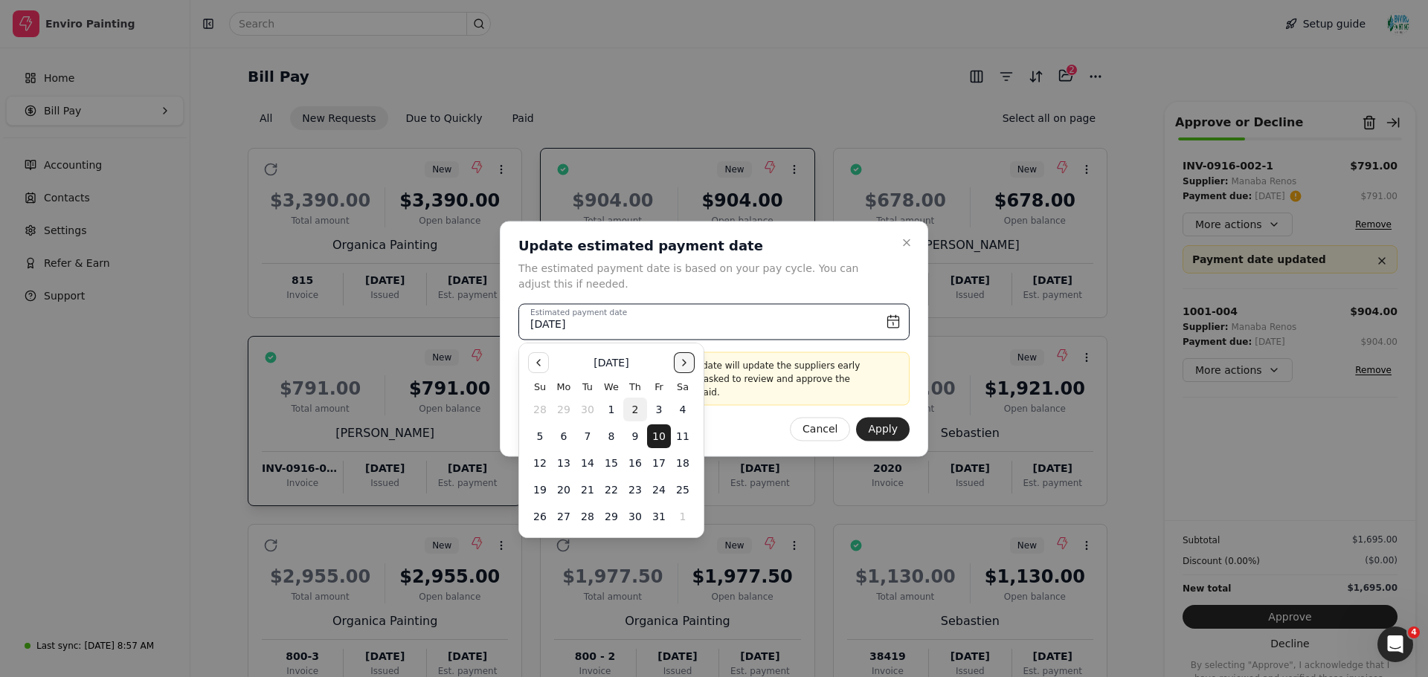
click at [687, 364] on button "Go to the Next Month" at bounding box center [684, 363] width 21 height 21
click at [536, 367] on button "Go to the Previous Month" at bounding box center [538, 363] width 21 height 21
click at [662, 459] on button "19" at bounding box center [659, 463] width 24 height 24
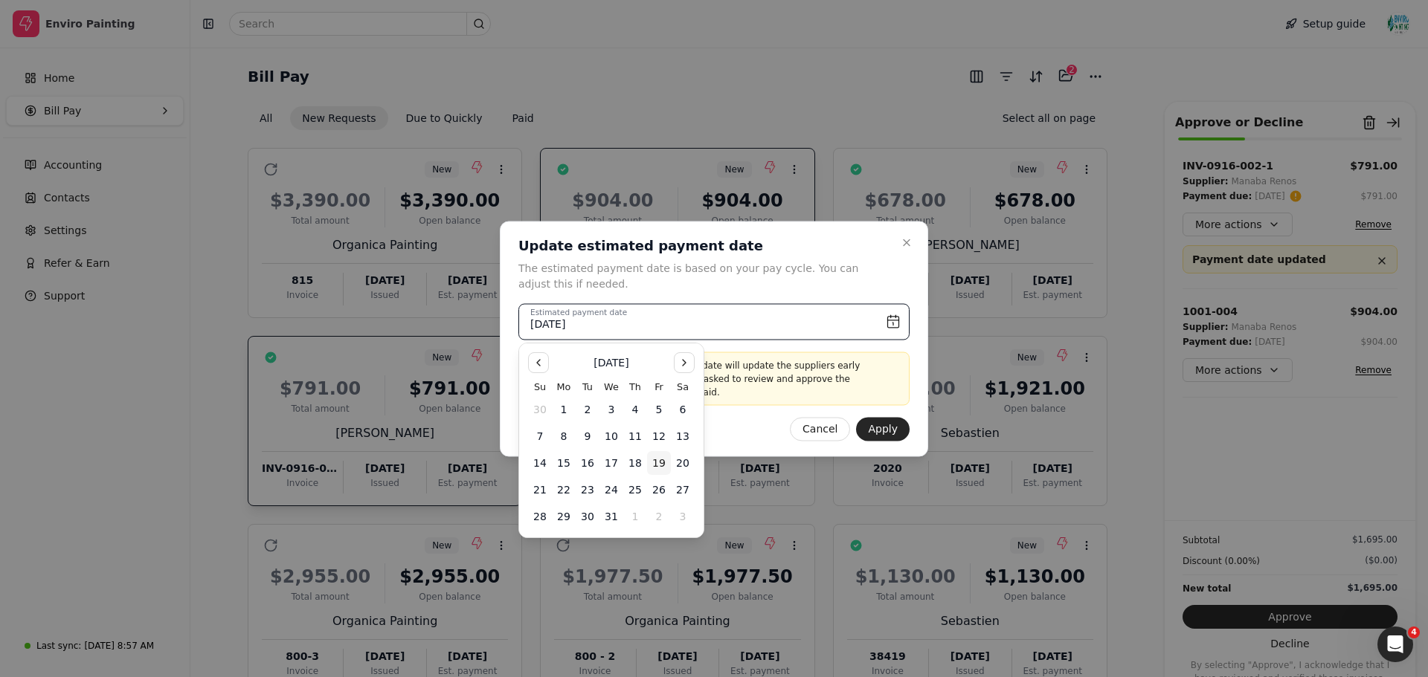
type input "[DATE]"
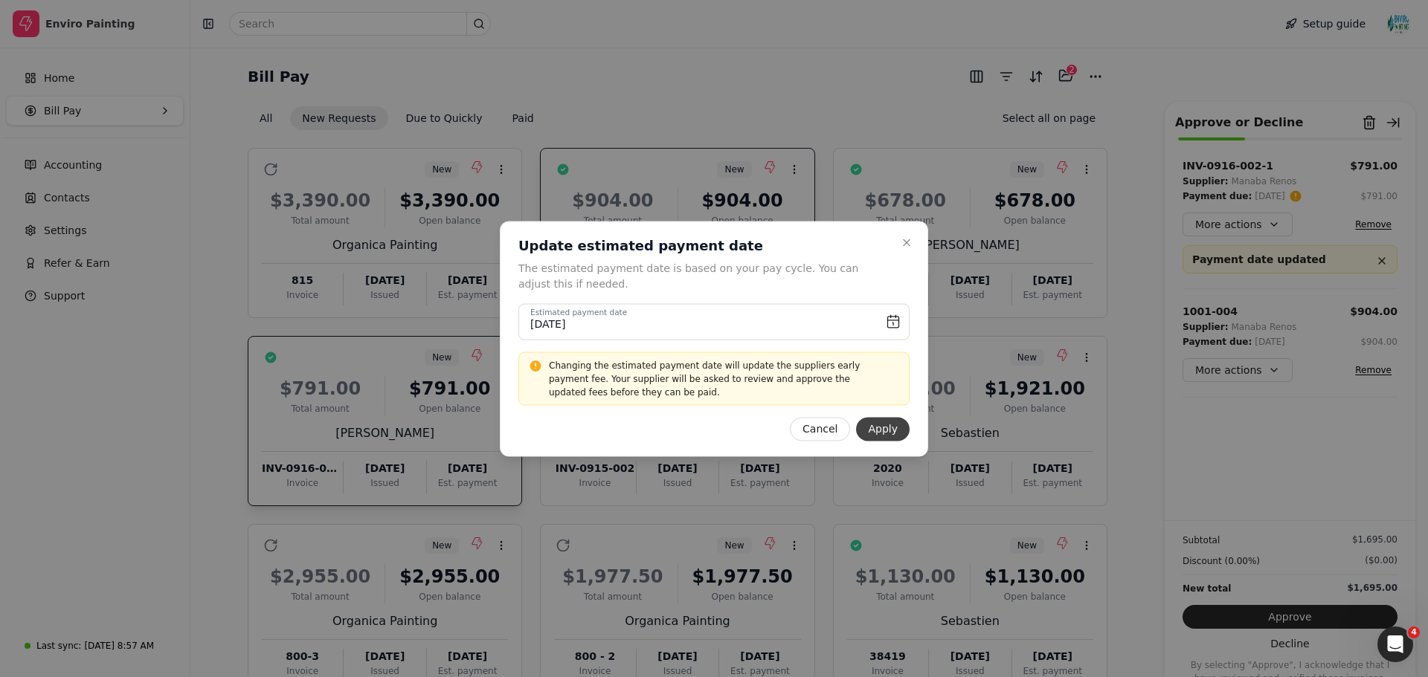
click at [882, 434] on button "Apply" at bounding box center [883, 429] width 54 height 24
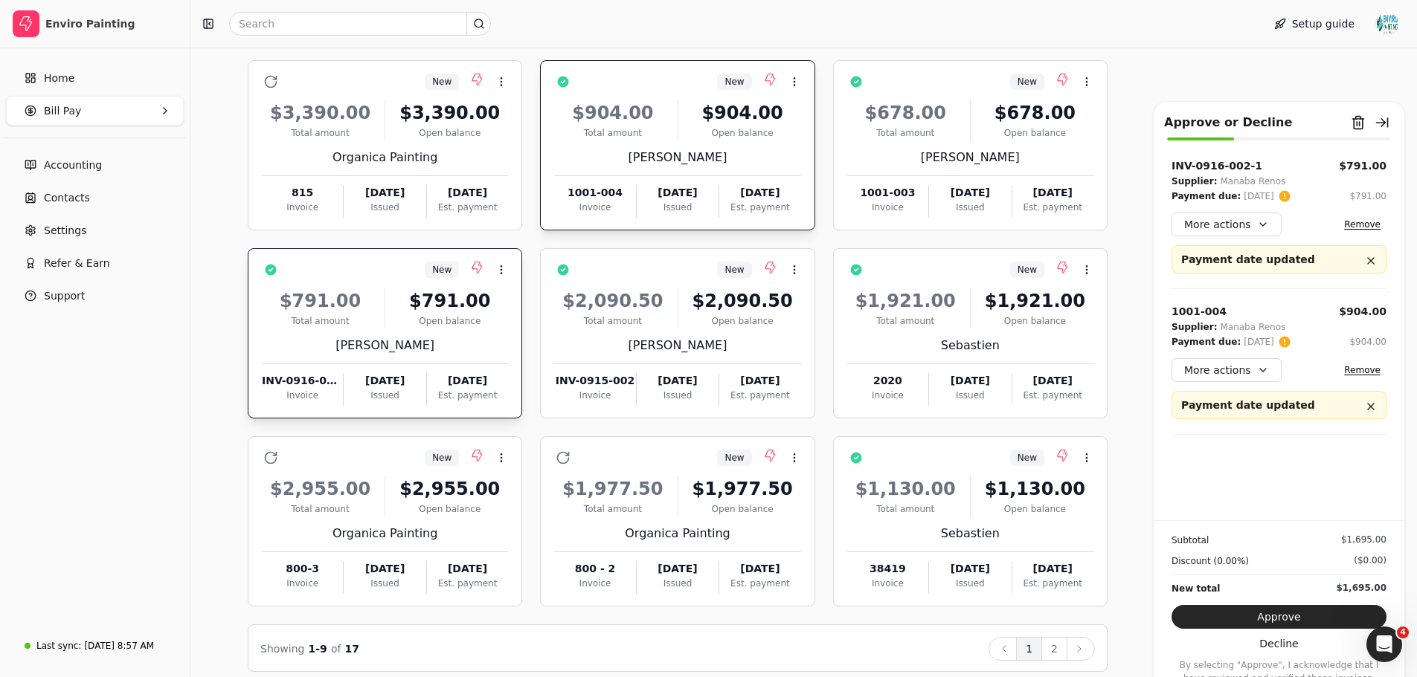
scroll to position [126, 0]
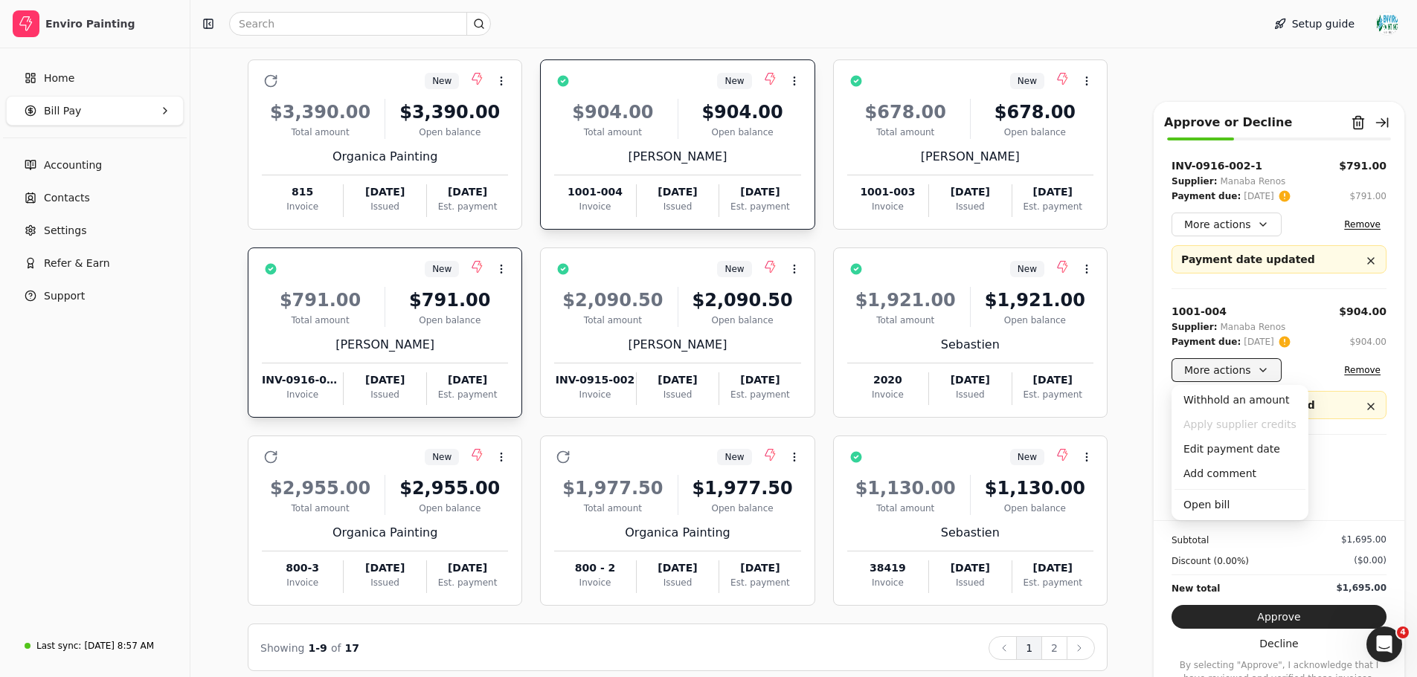
click at [1256, 372] on button "More actions" at bounding box center [1226, 370] width 110 height 24
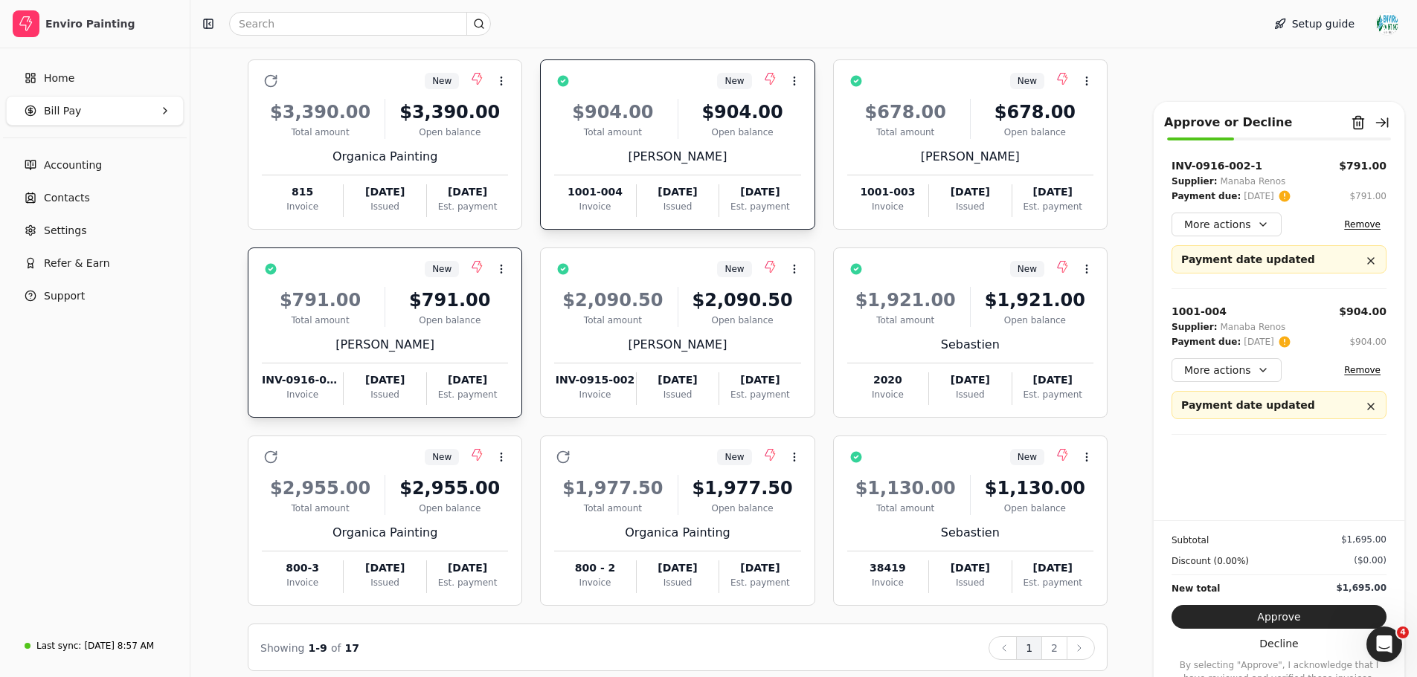
click at [1324, 449] on div "INV-0916-002-1 $791.00 Supplier: Manaba Renos Payment due: [DATE] $791.00 More …" at bounding box center [1278, 339] width 251 height 362
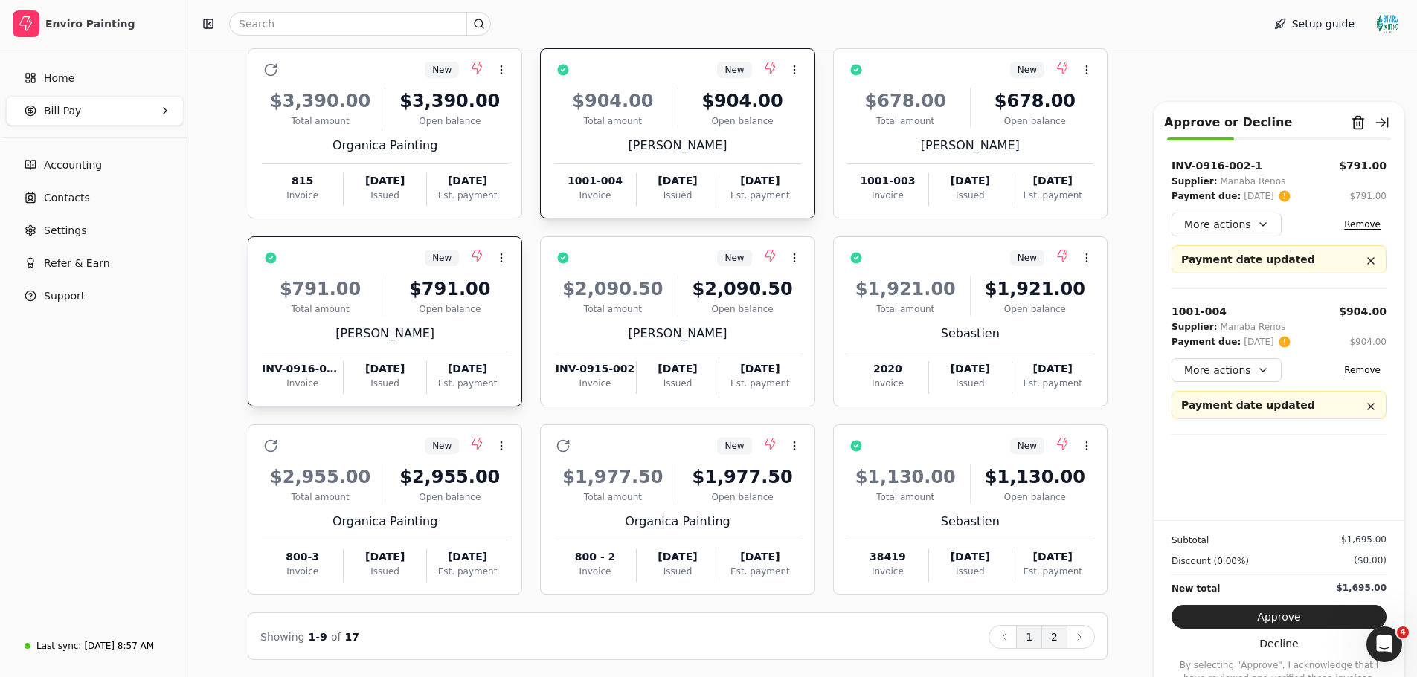
click at [1052, 643] on button "2" at bounding box center [1054, 637] width 26 height 24
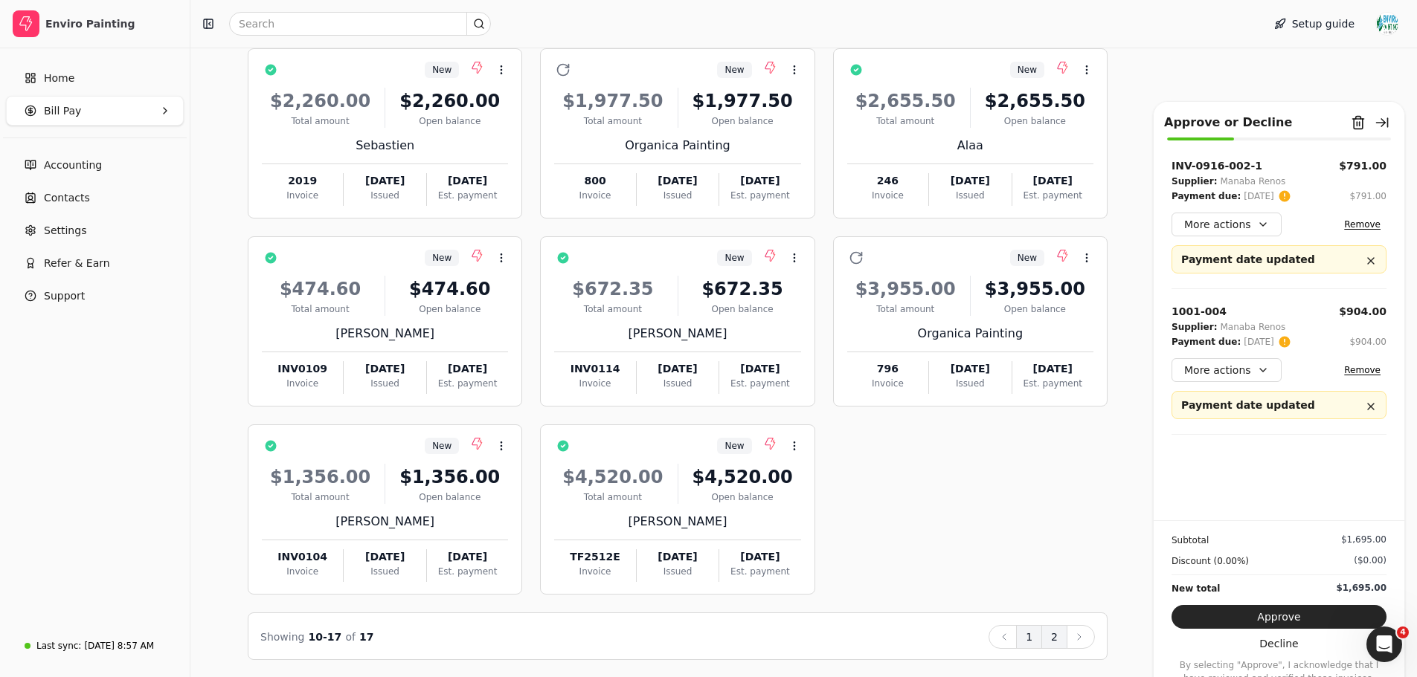
click at [1030, 637] on button "1" at bounding box center [1029, 637] width 26 height 24
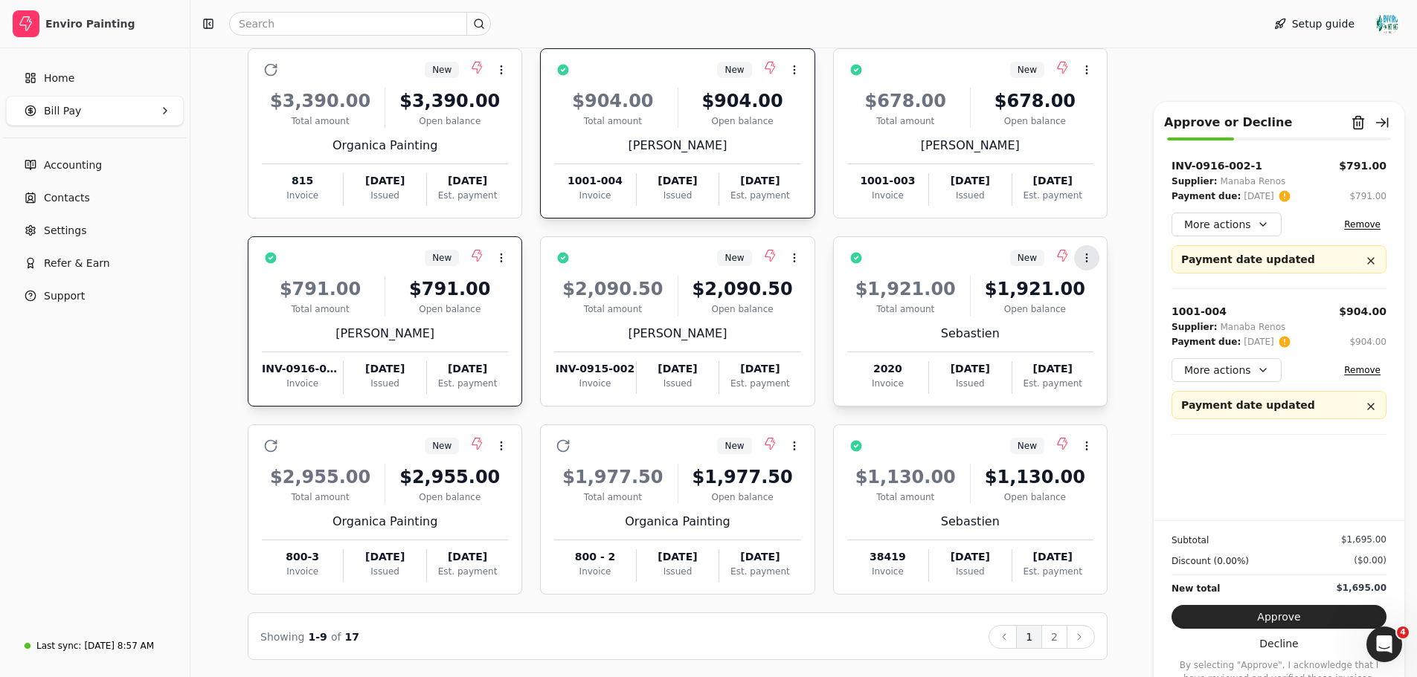
click at [1082, 260] on icon at bounding box center [1087, 258] width 12 height 12
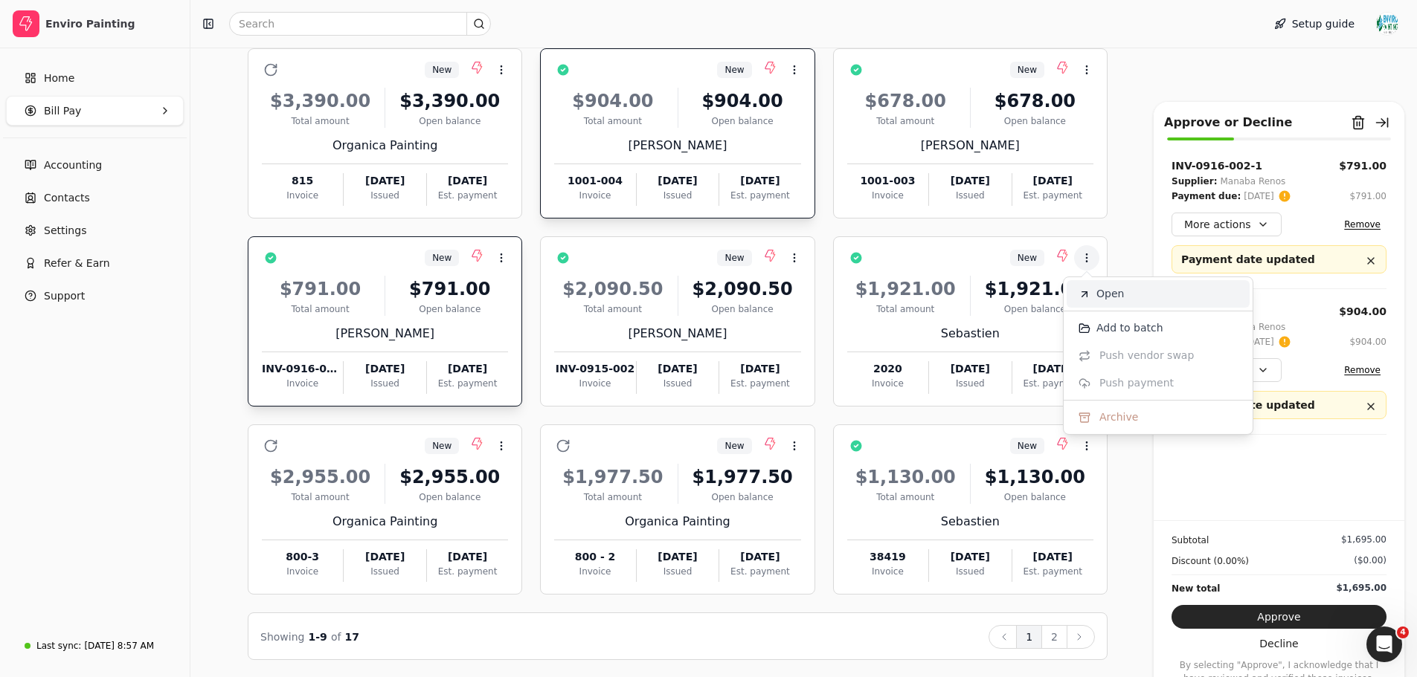
click at [1086, 289] on icon at bounding box center [1084, 295] width 12 height 12
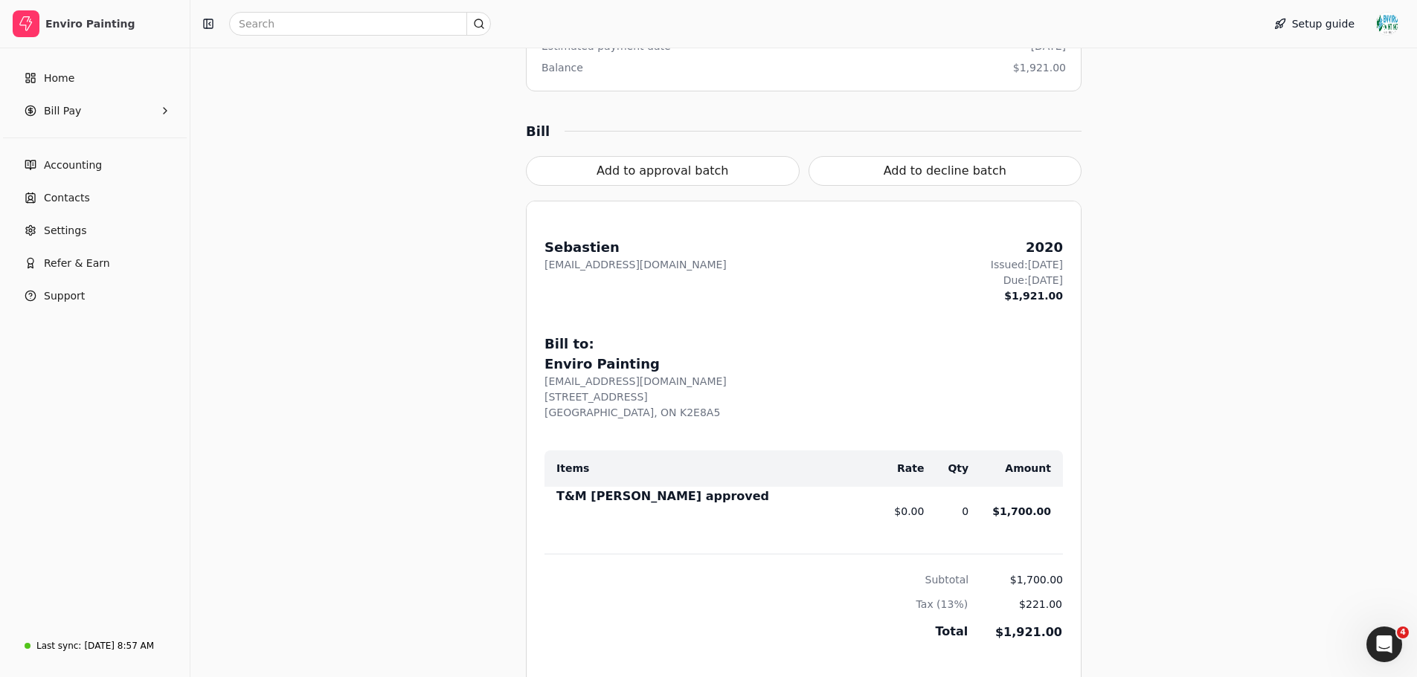
scroll to position [434, 0]
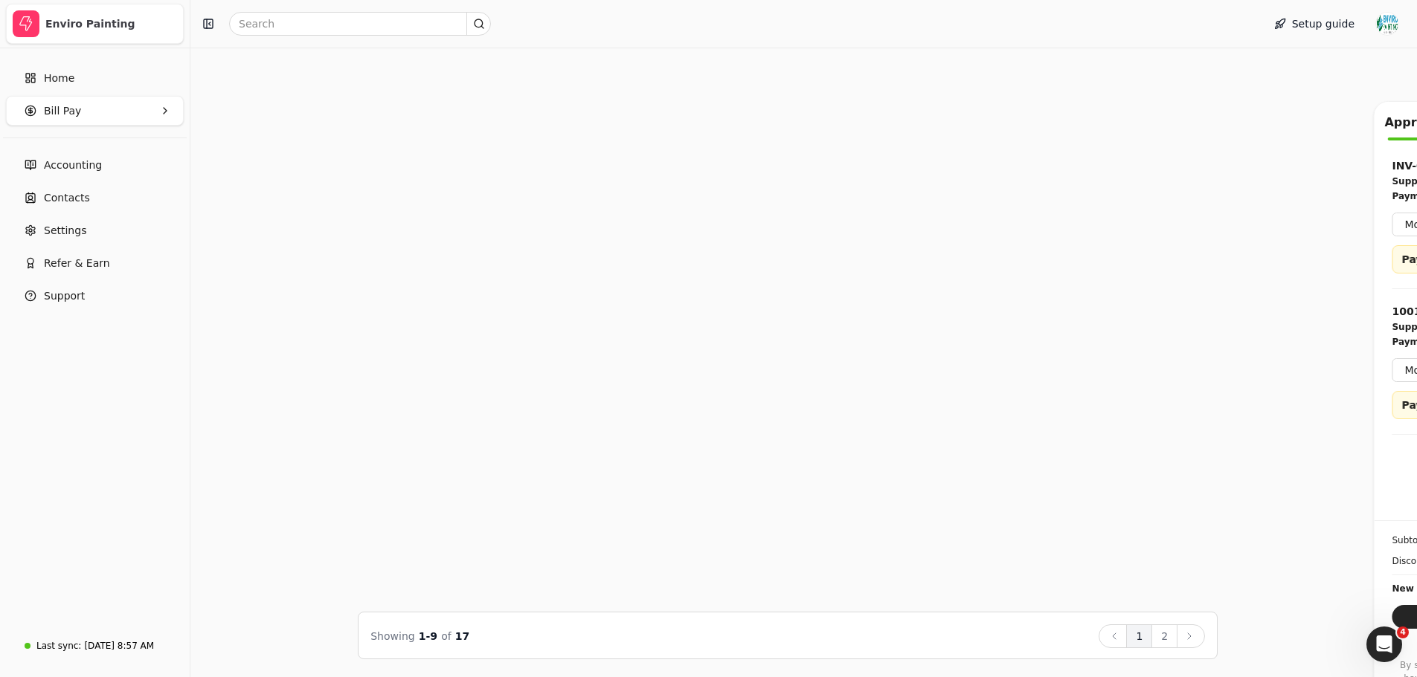
scroll to position [137, 0]
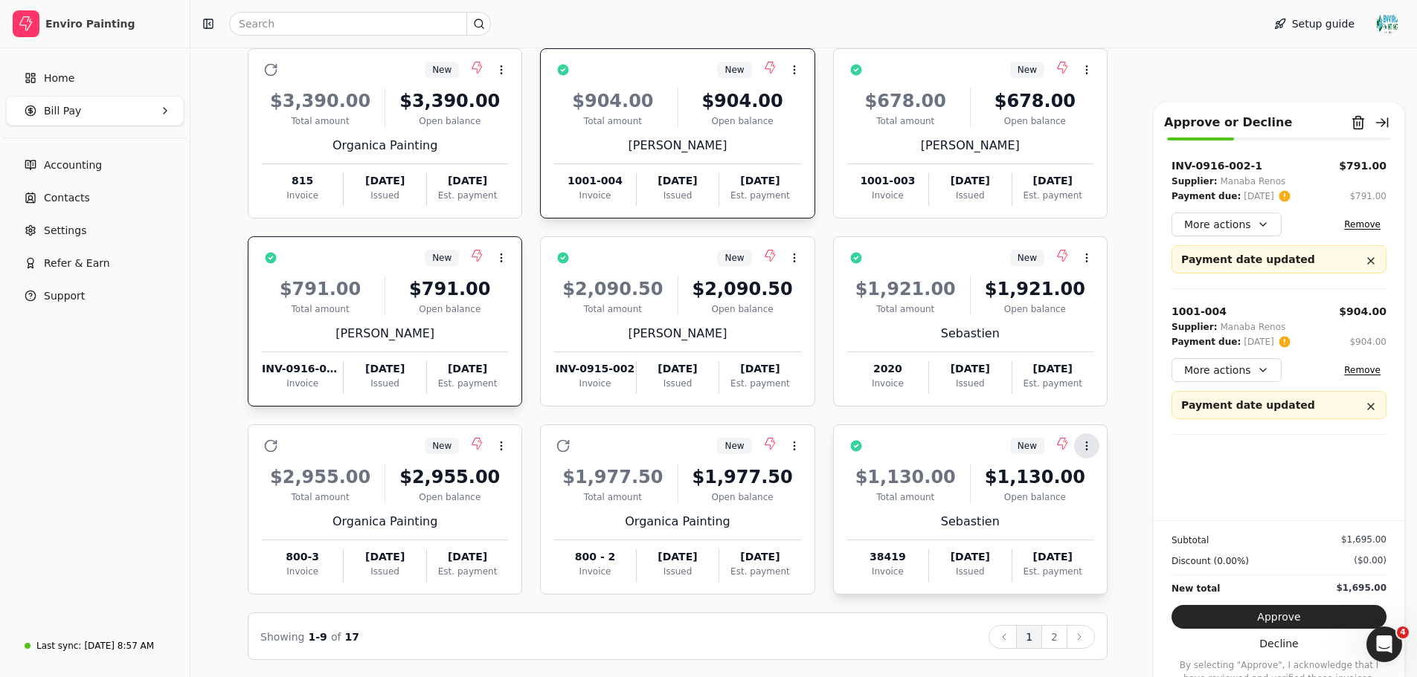
click at [1089, 445] on icon at bounding box center [1087, 446] width 12 height 12
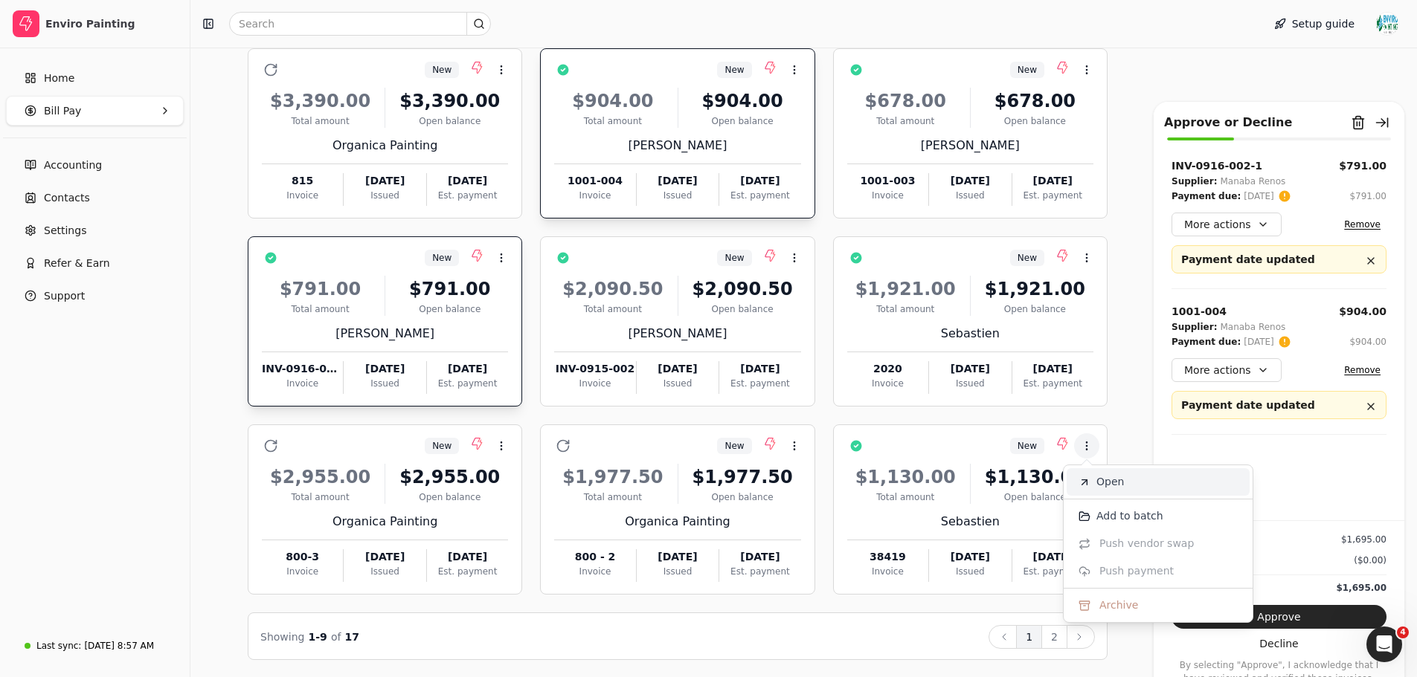
click at [1113, 489] on span "Open" at bounding box center [1110, 482] width 28 height 16
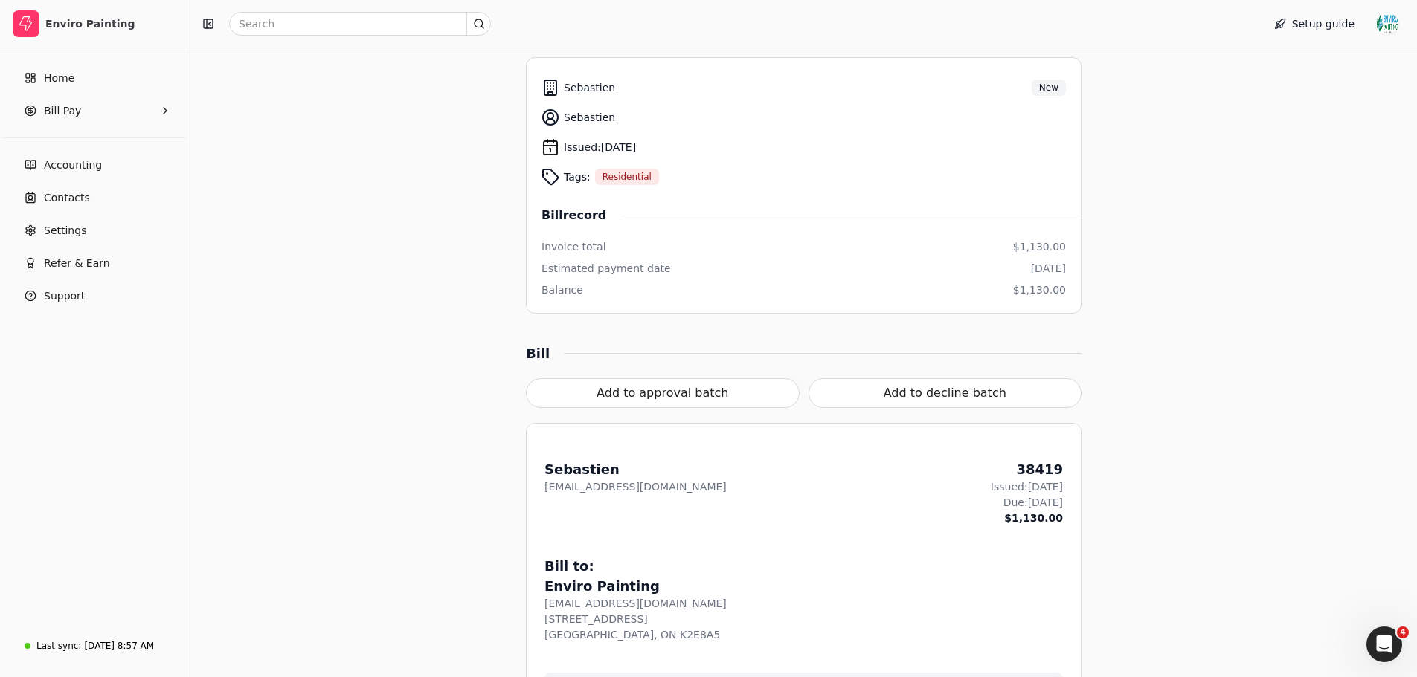
scroll to position [213, 0]
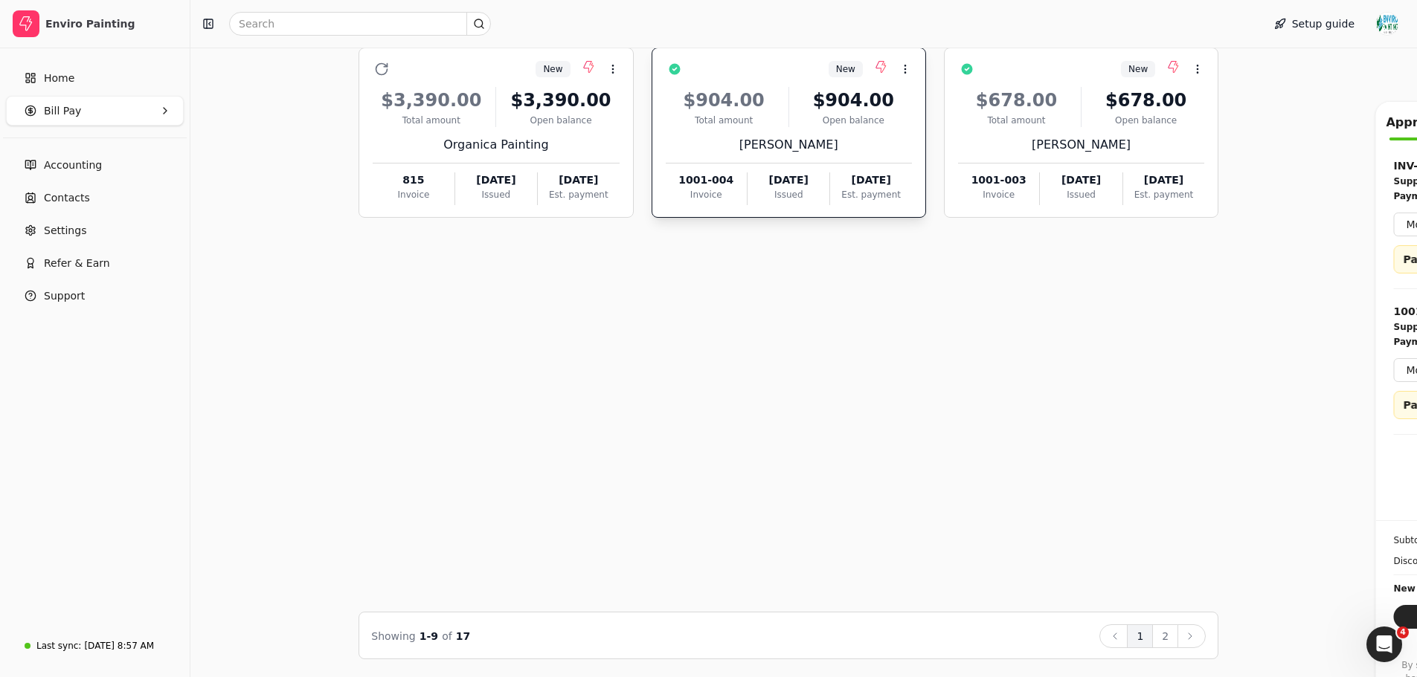
scroll to position [137, 0]
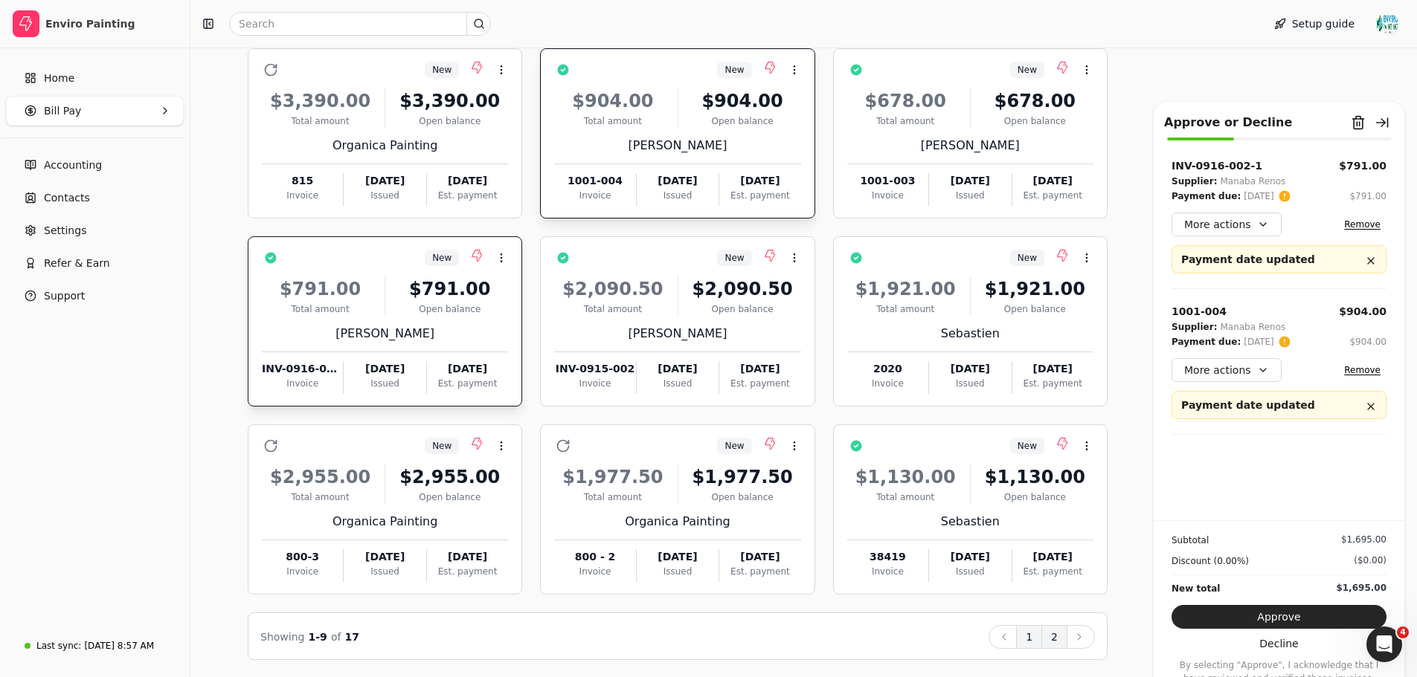
click at [1062, 639] on button "2" at bounding box center [1054, 637] width 26 height 24
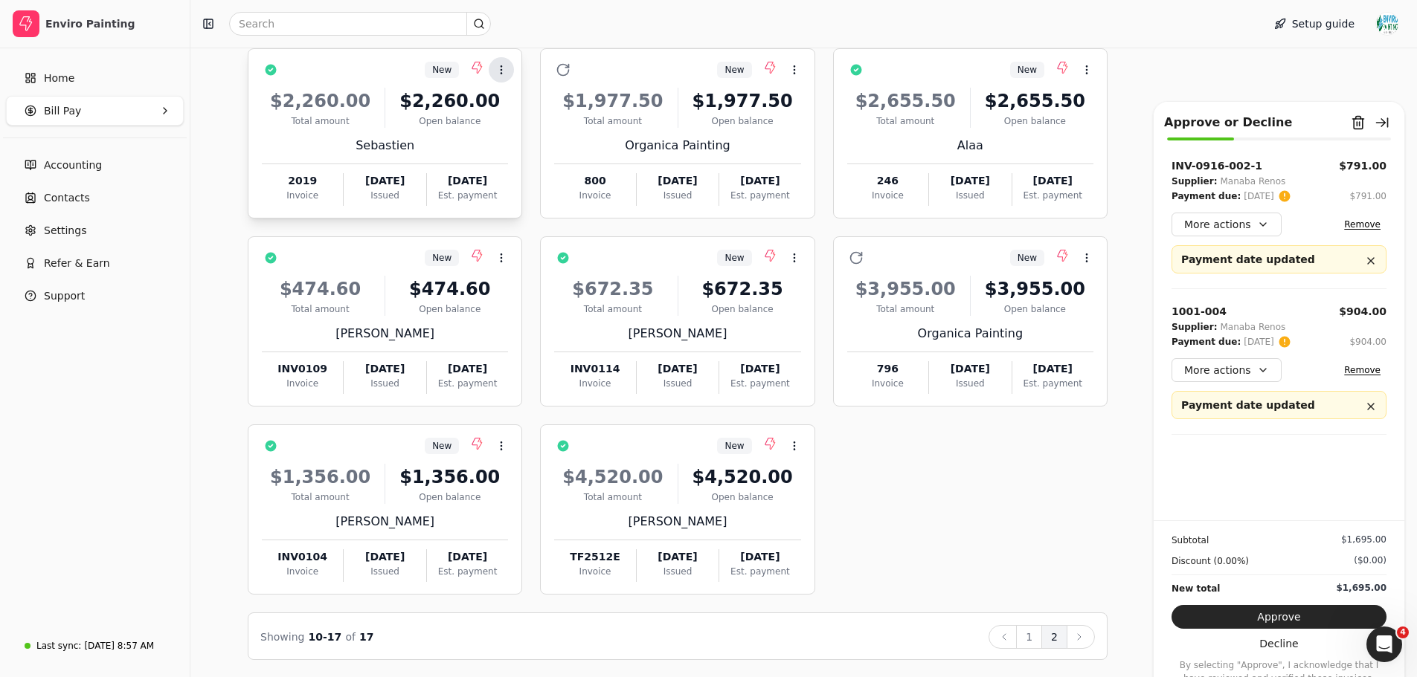
click at [498, 77] on button "Context Menu Button" at bounding box center [501, 69] width 25 height 25
click at [531, 113] on span "Open" at bounding box center [525, 106] width 28 height 16
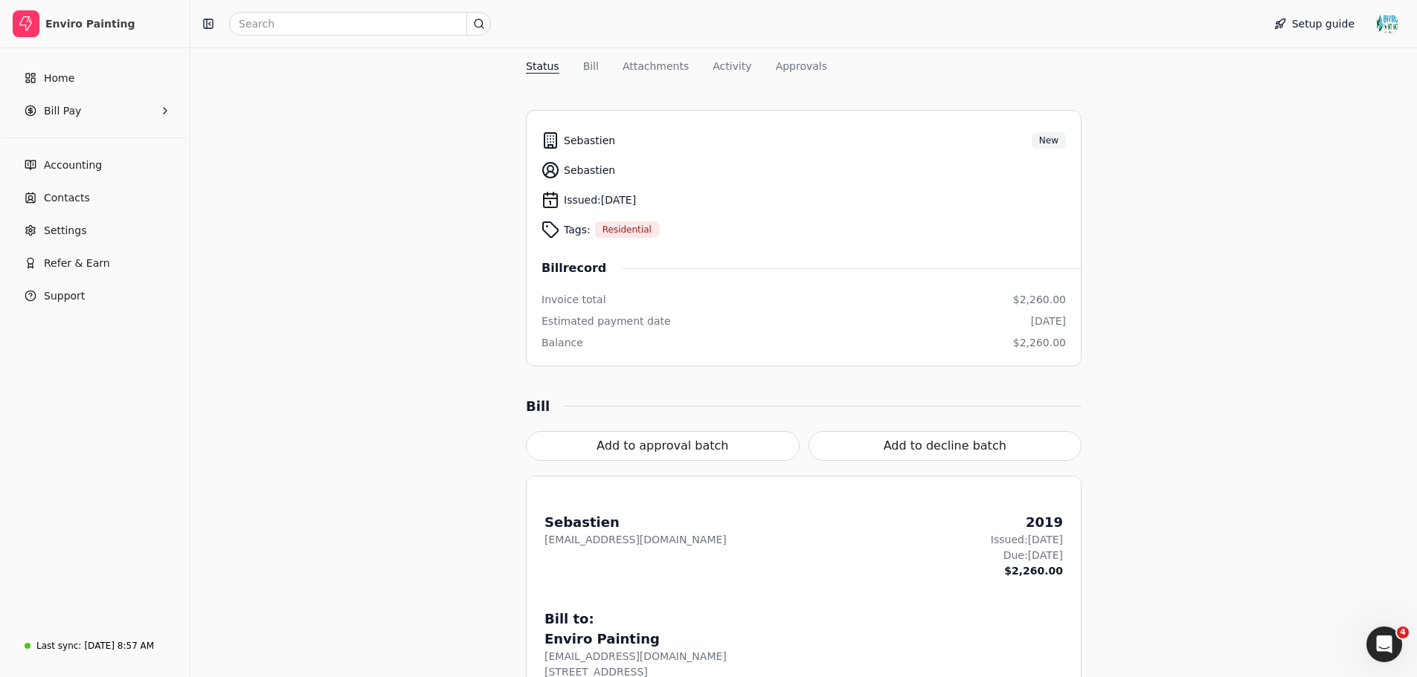
scroll to position [161, 0]
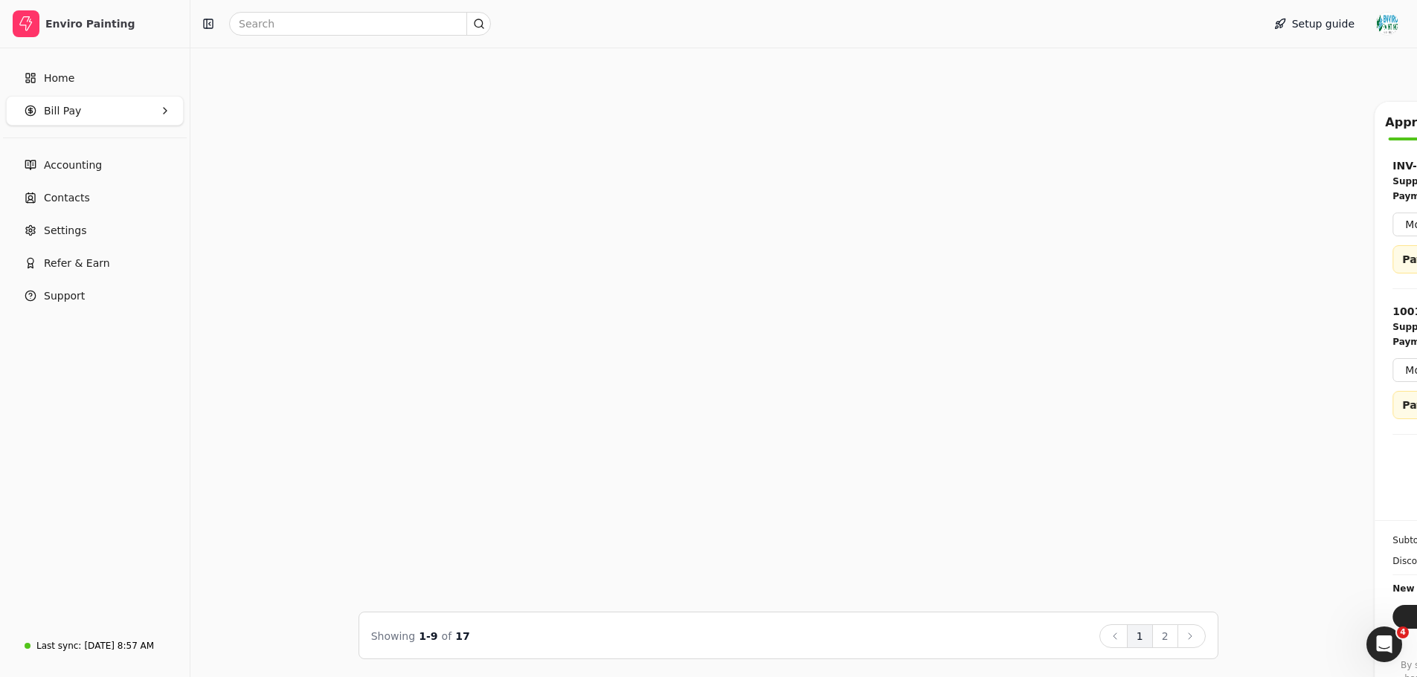
scroll to position [137, 0]
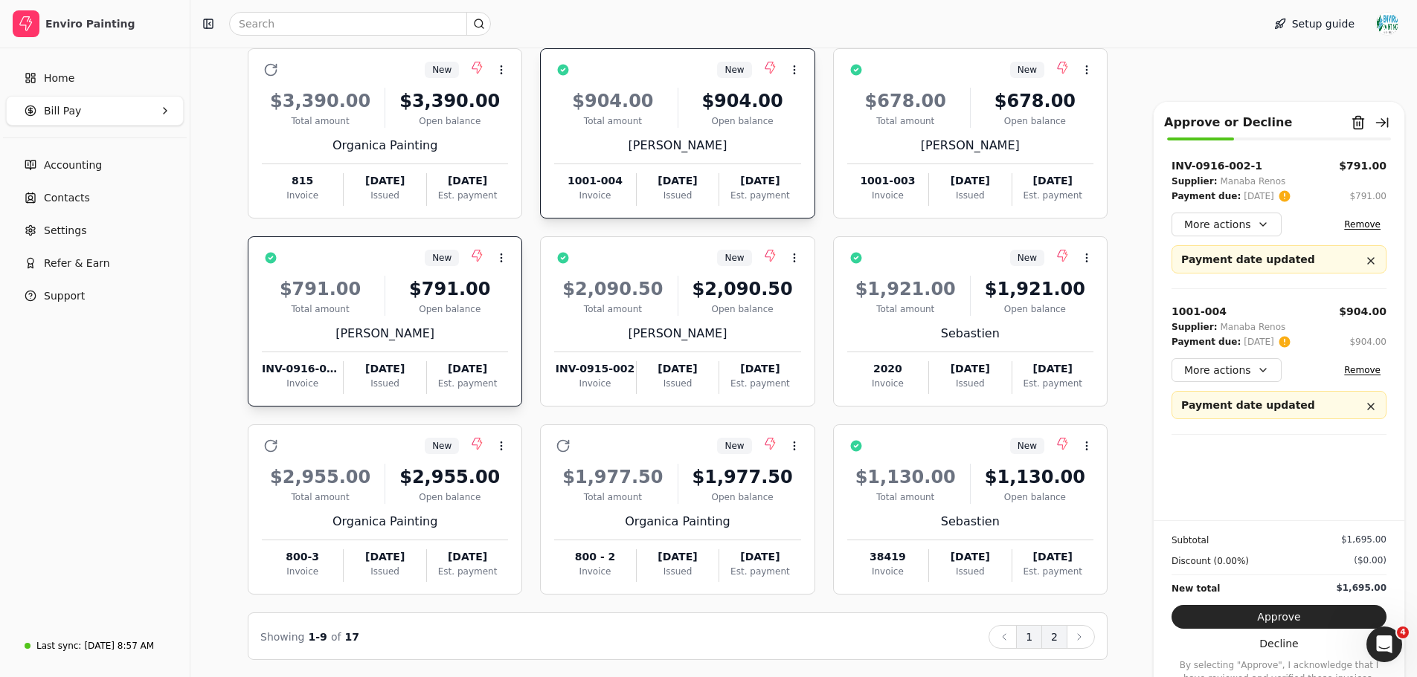
click at [1059, 626] on button "2" at bounding box center [1054, 637] width 26 height 24
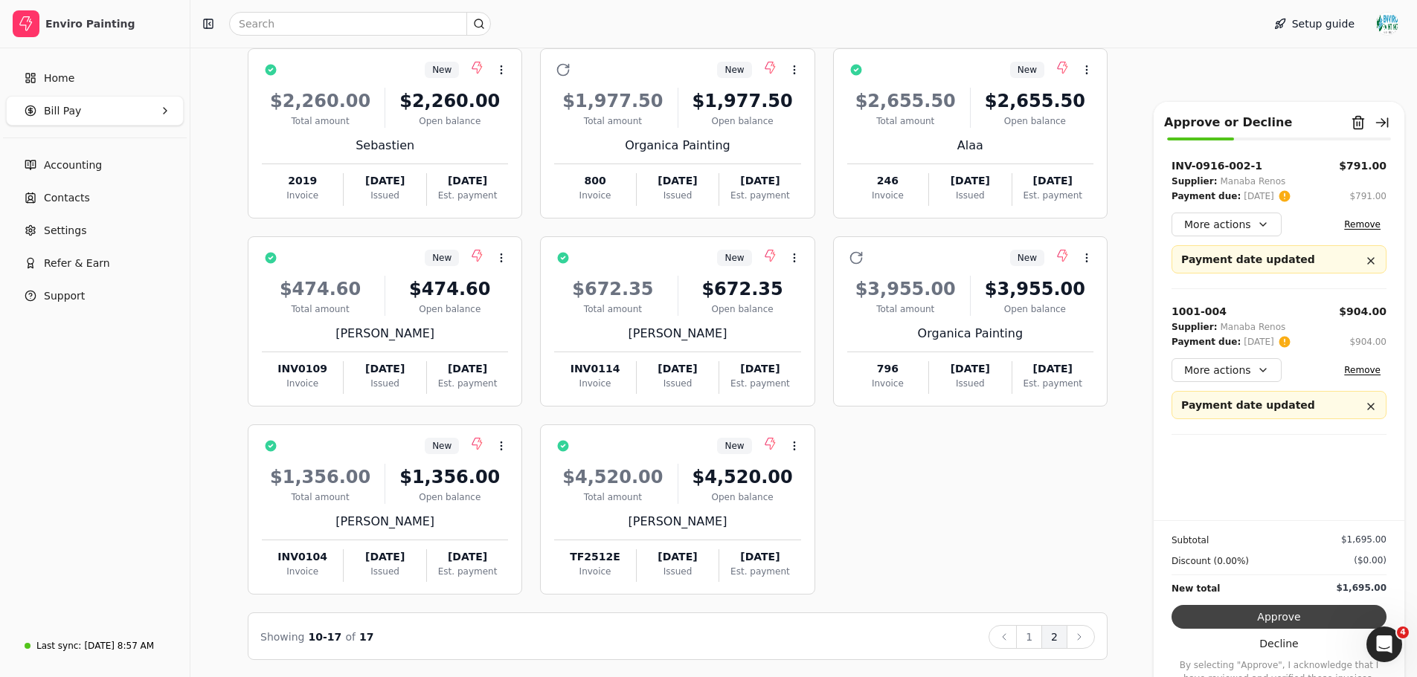
click at [1299, 618] on button "Approve" at bounding box center [1278, 617] width 215 height 24
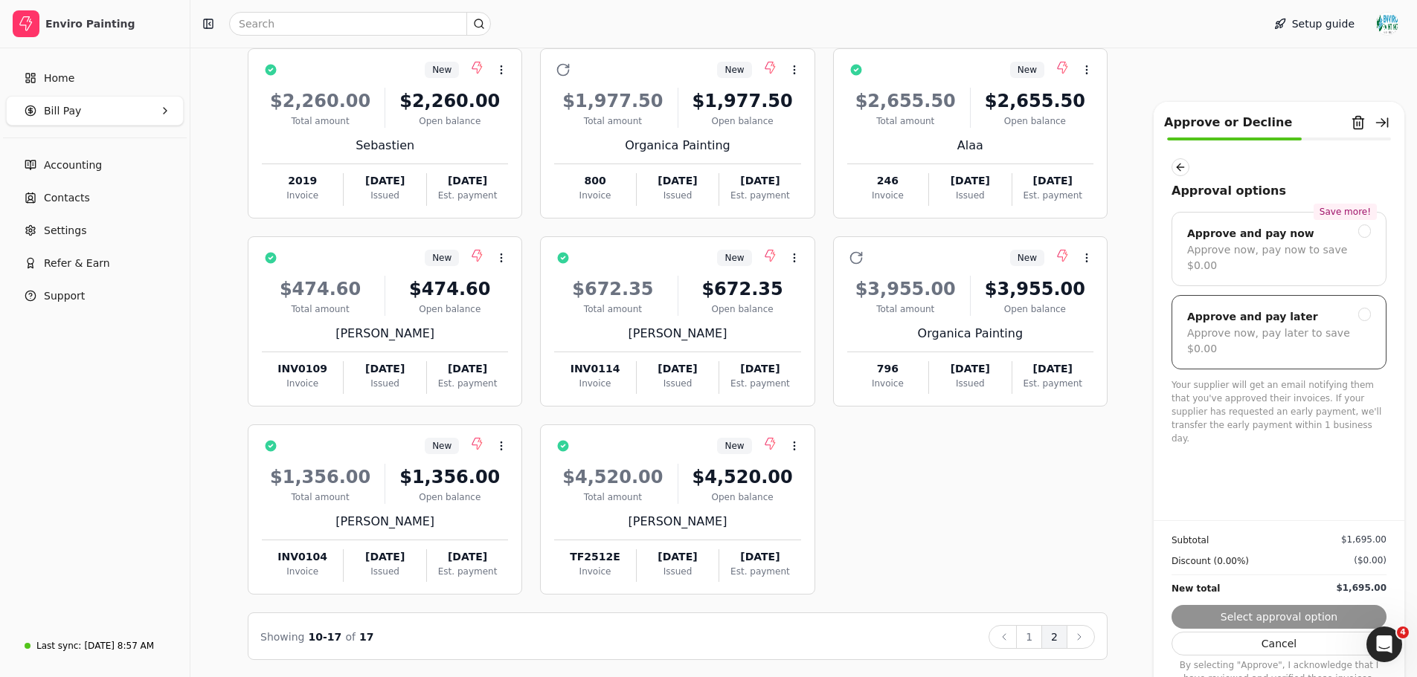
click at [1363, 308] on div at bounding box center [1364, 314] width 13 height 13
click at [1325, 612] on button "Submit approval" at bounding box center [1278, 617] width 215 height 24
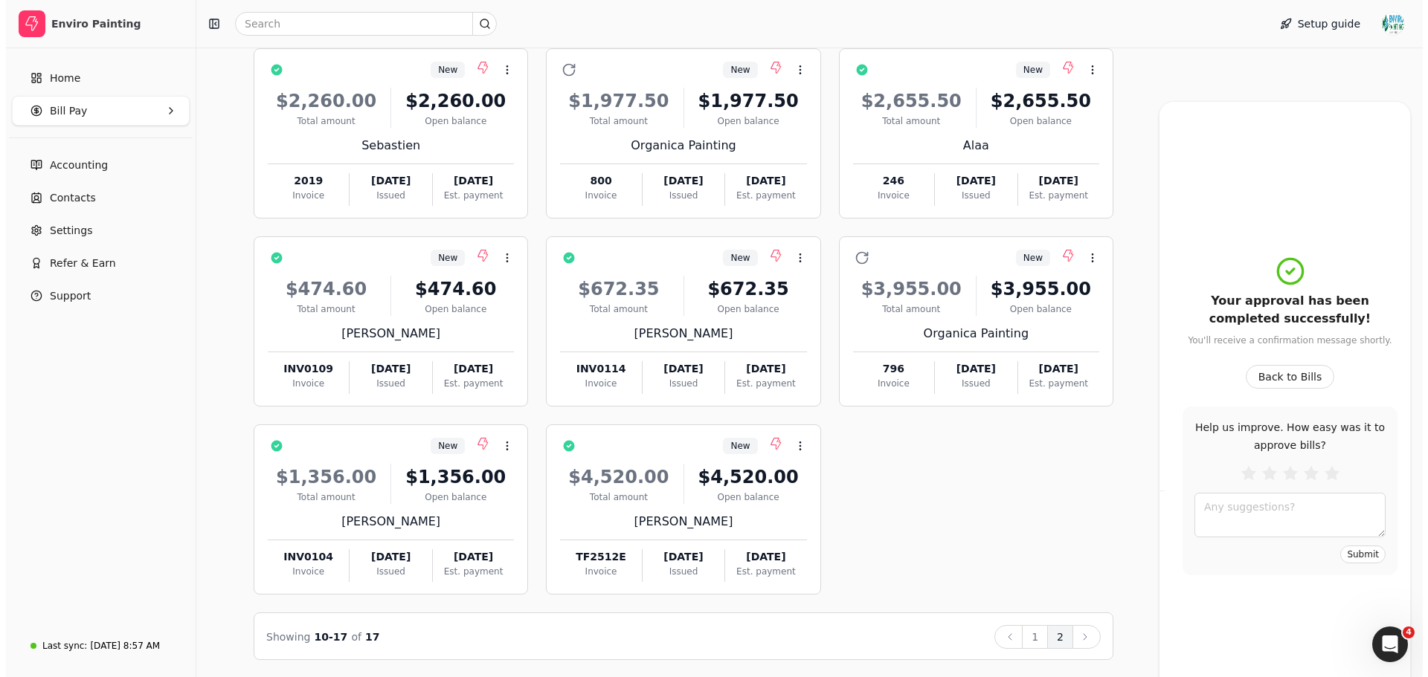
scroll to position [0, 0]
